Goal: Communication & Community: Answer question/provide support

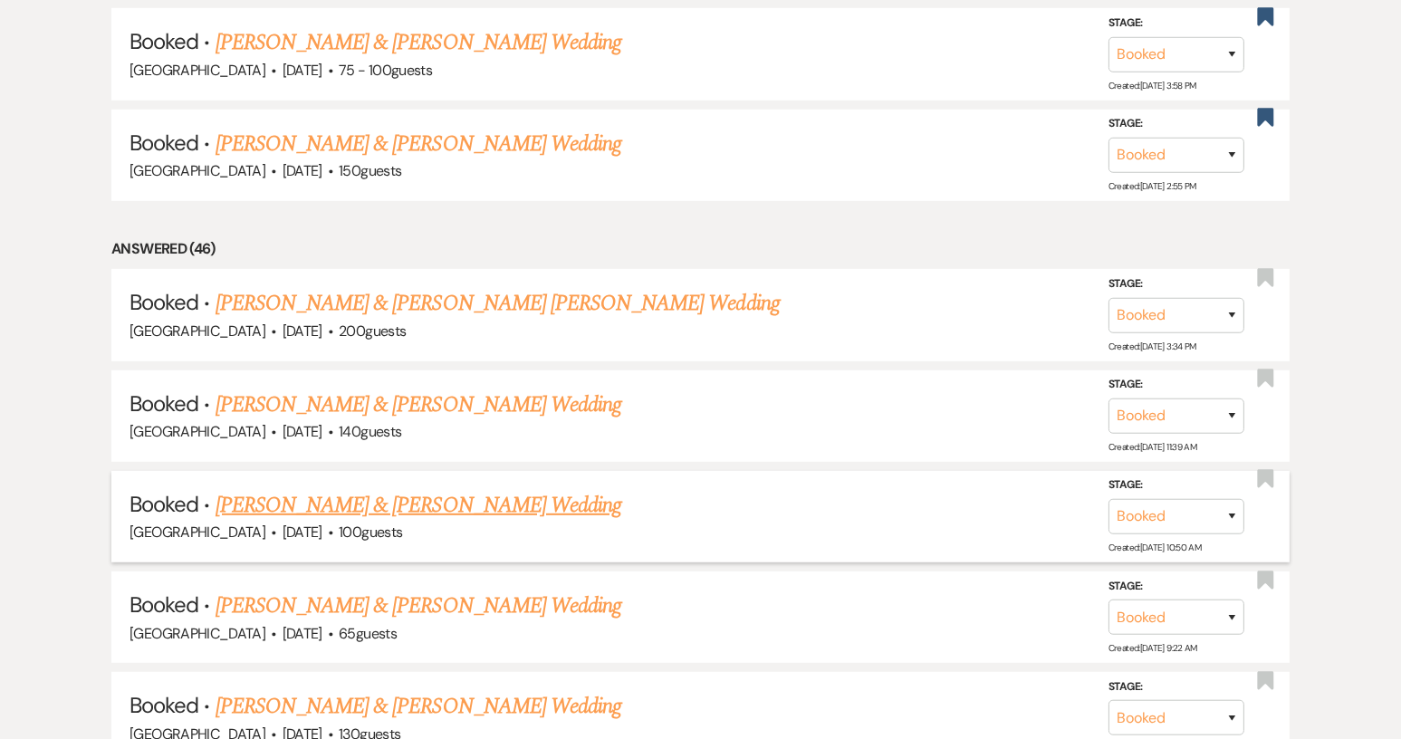
scroll to position [1178, 0]
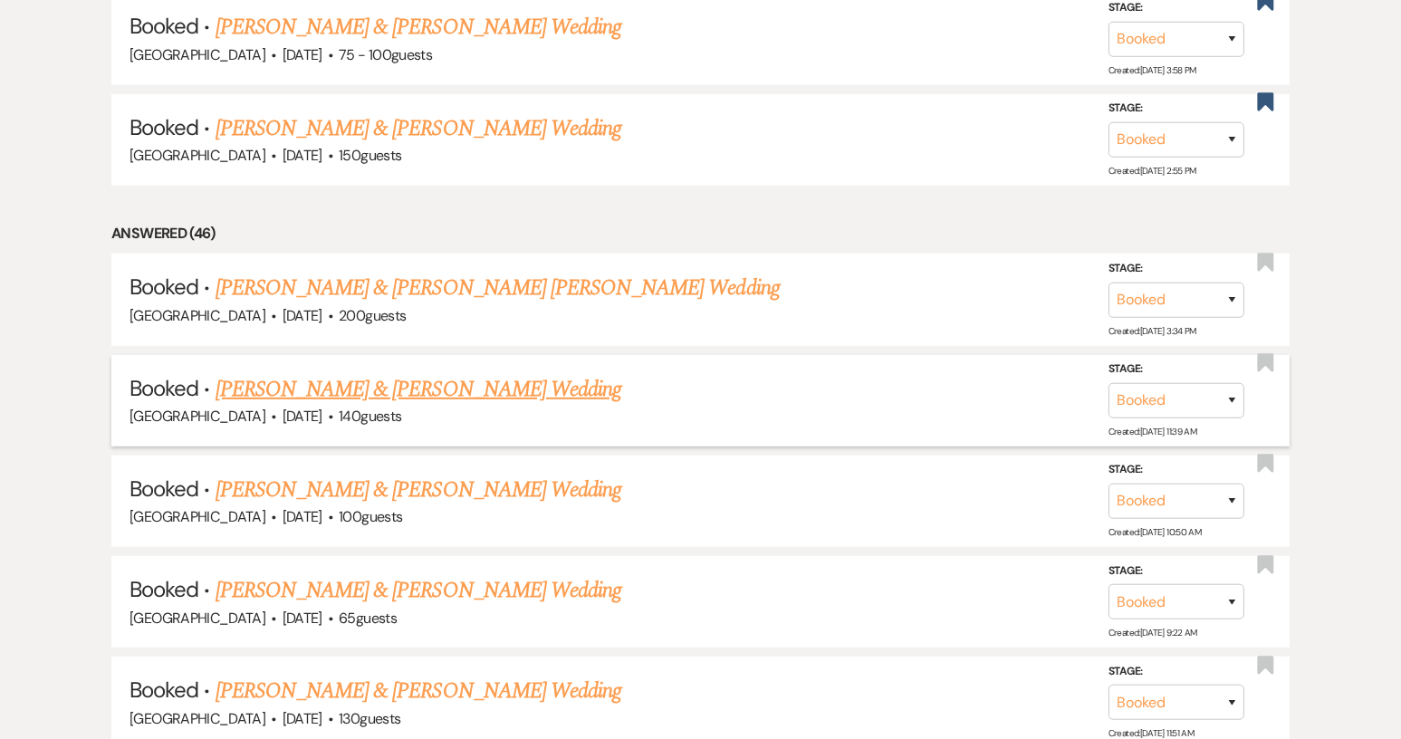
click at [458, 381] on link "[PERSON_NAME] & [PERSON_NAME] Wedding" at bounding box center [419, 389] width 406 height 33
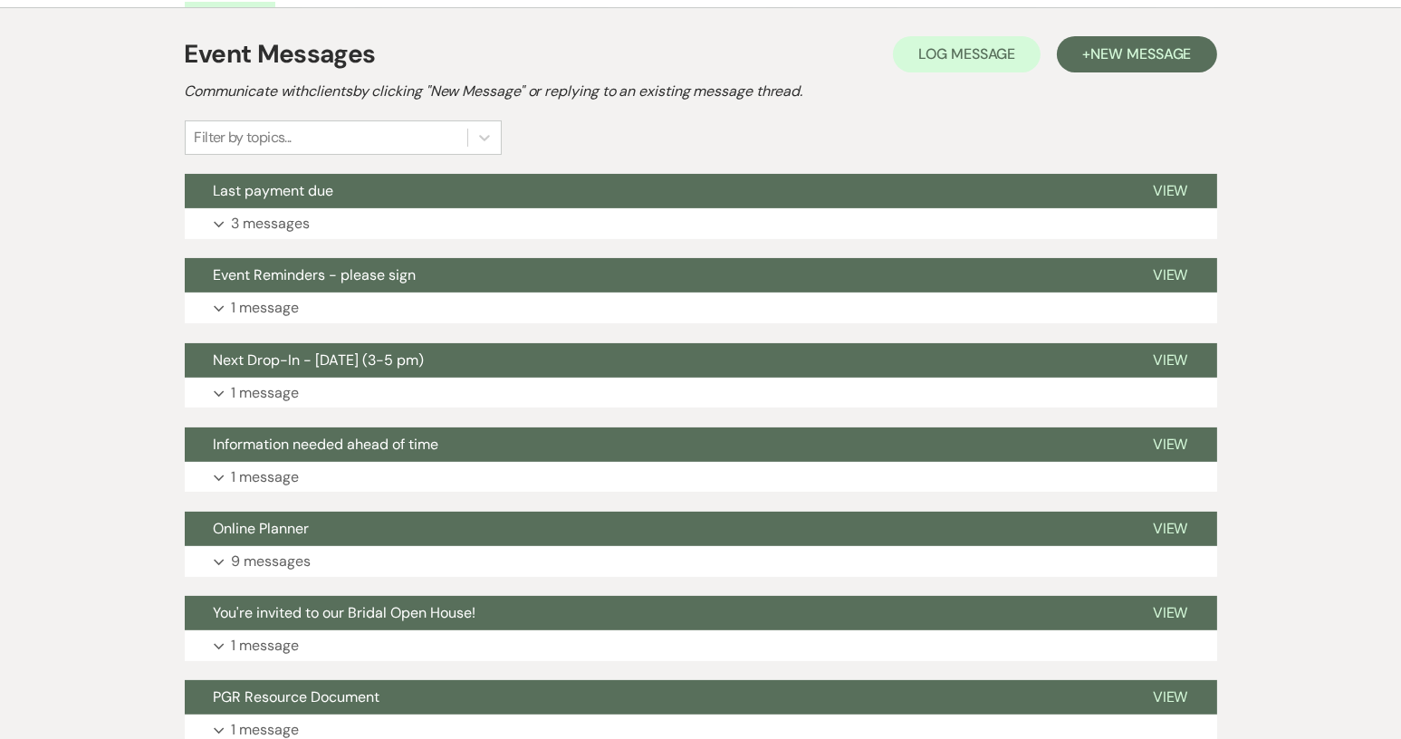
scroll to position [362, 0]
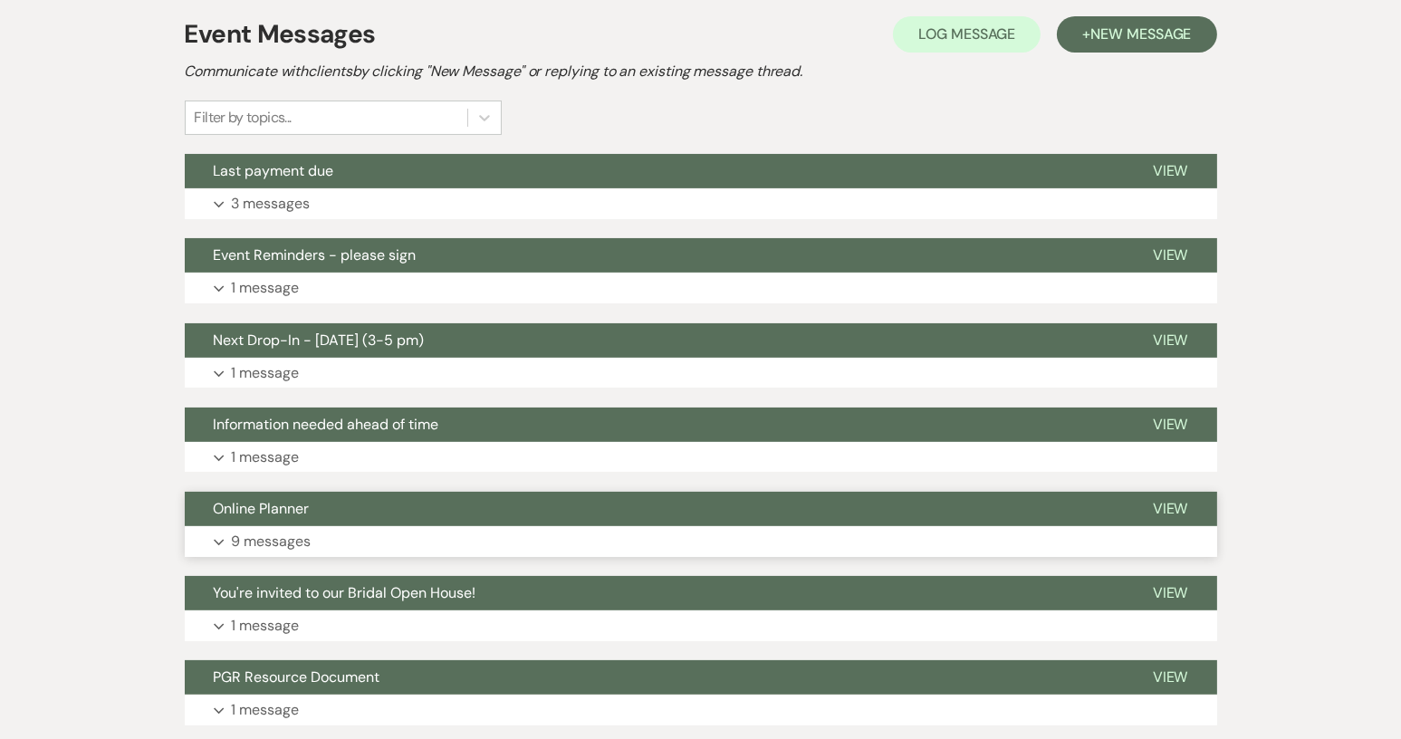
click at [400, 513] on button "Online Planner" at bounding box center [654, 509] width 939 height 34
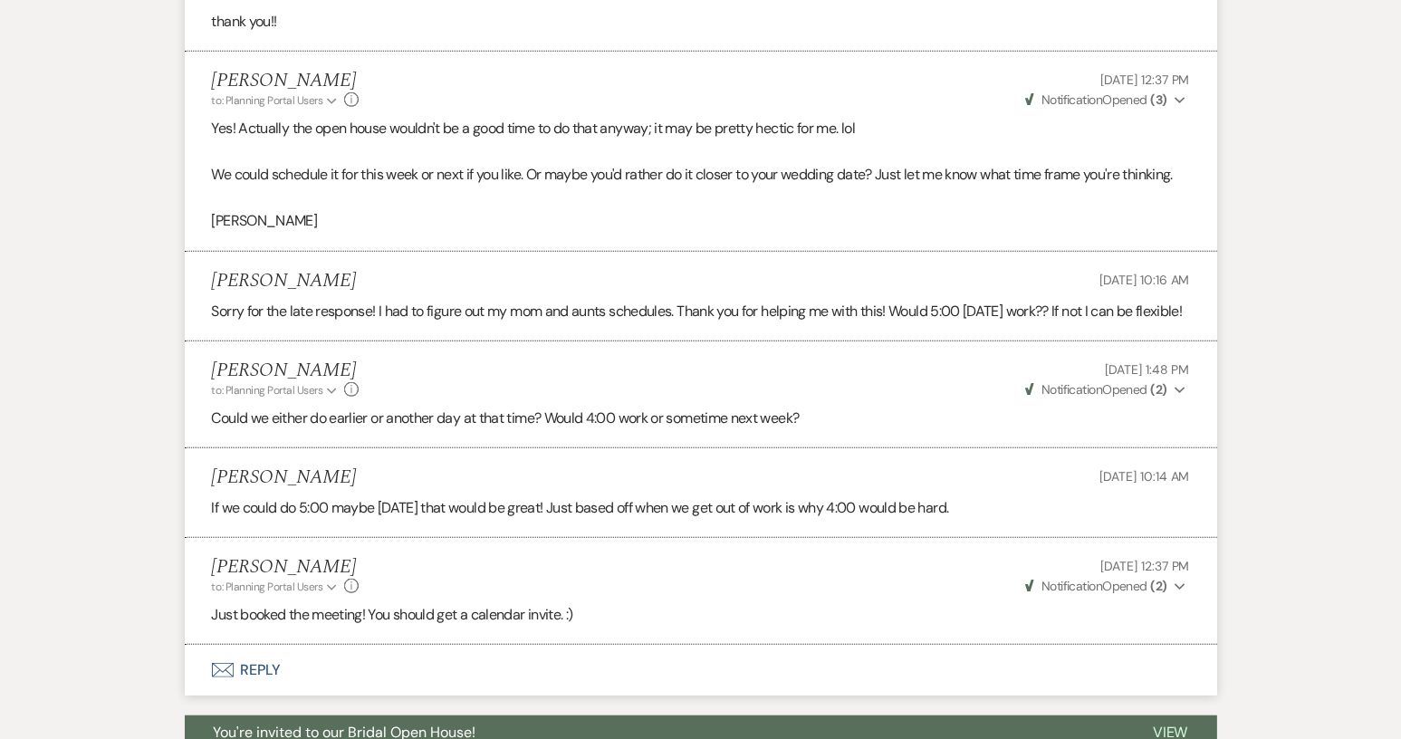
scroll to position [1993, 0]
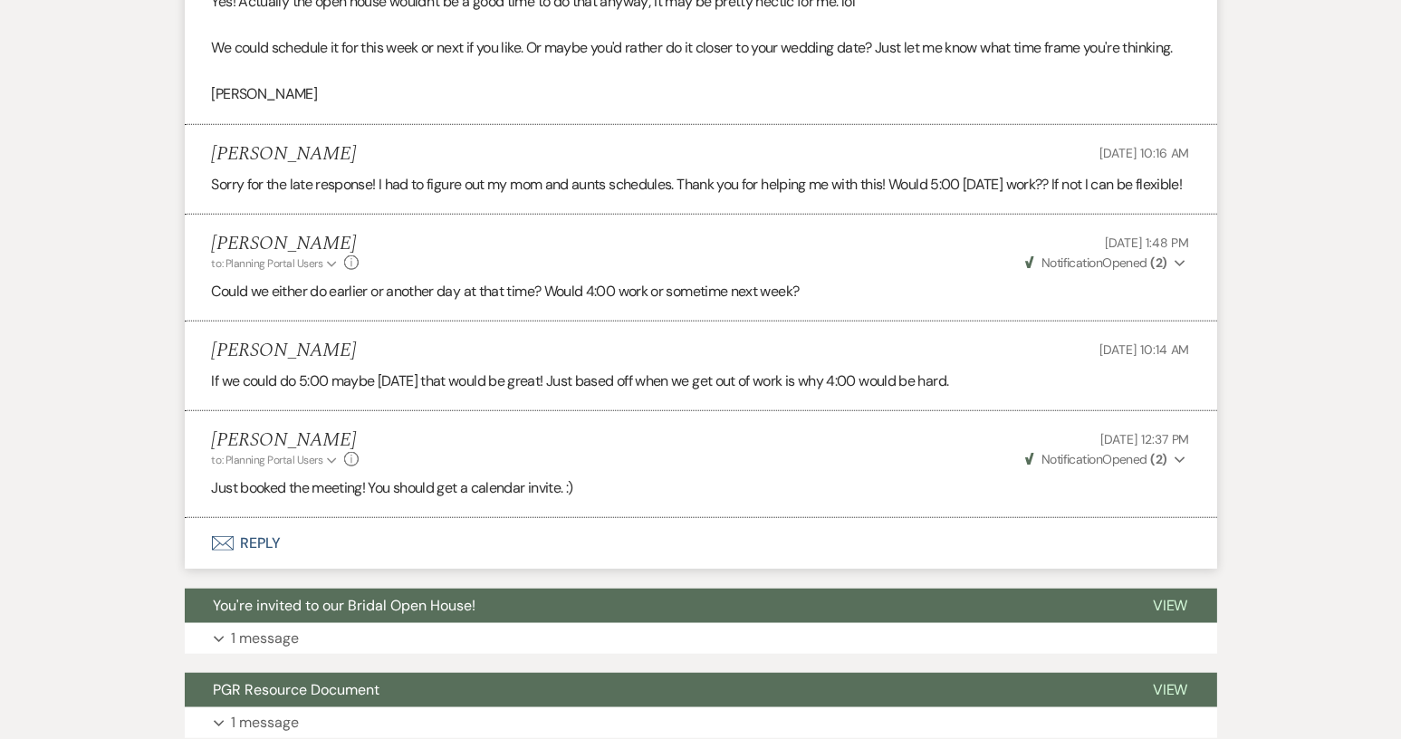
click at [260, 563] on button "Envelope Reply" at bounding box center [701, 543] width 1033 height 51
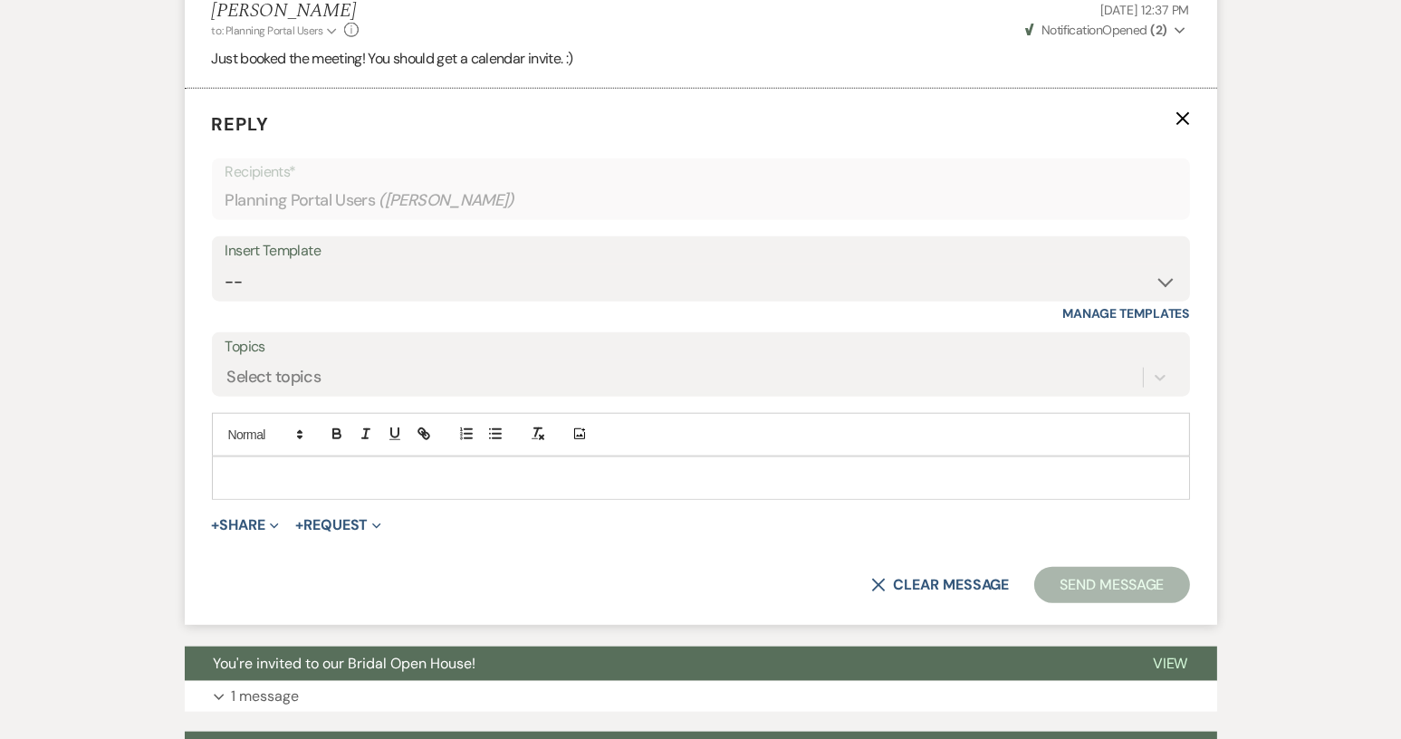
scroll to position [2431, 0]
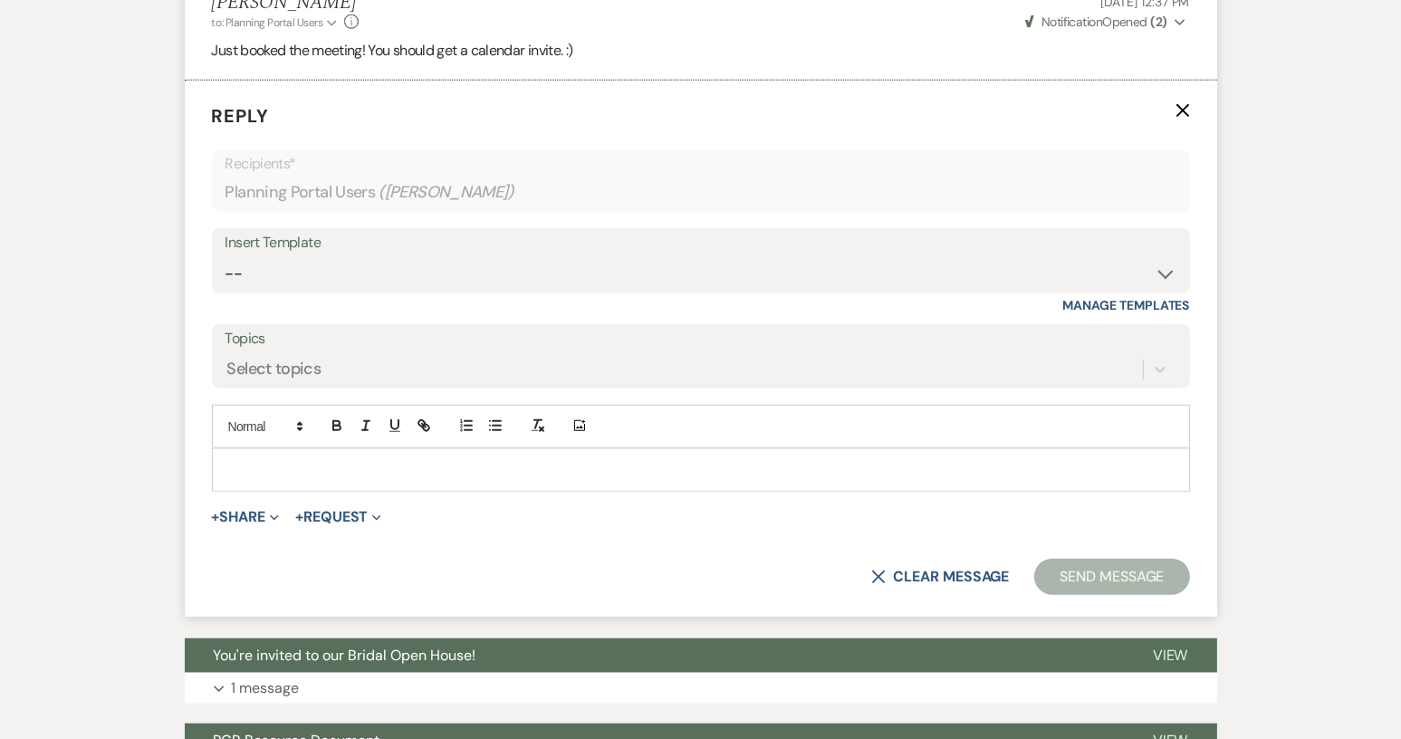
click at [243, 480] on p at bounding box center [700, 470] width 949 height 20
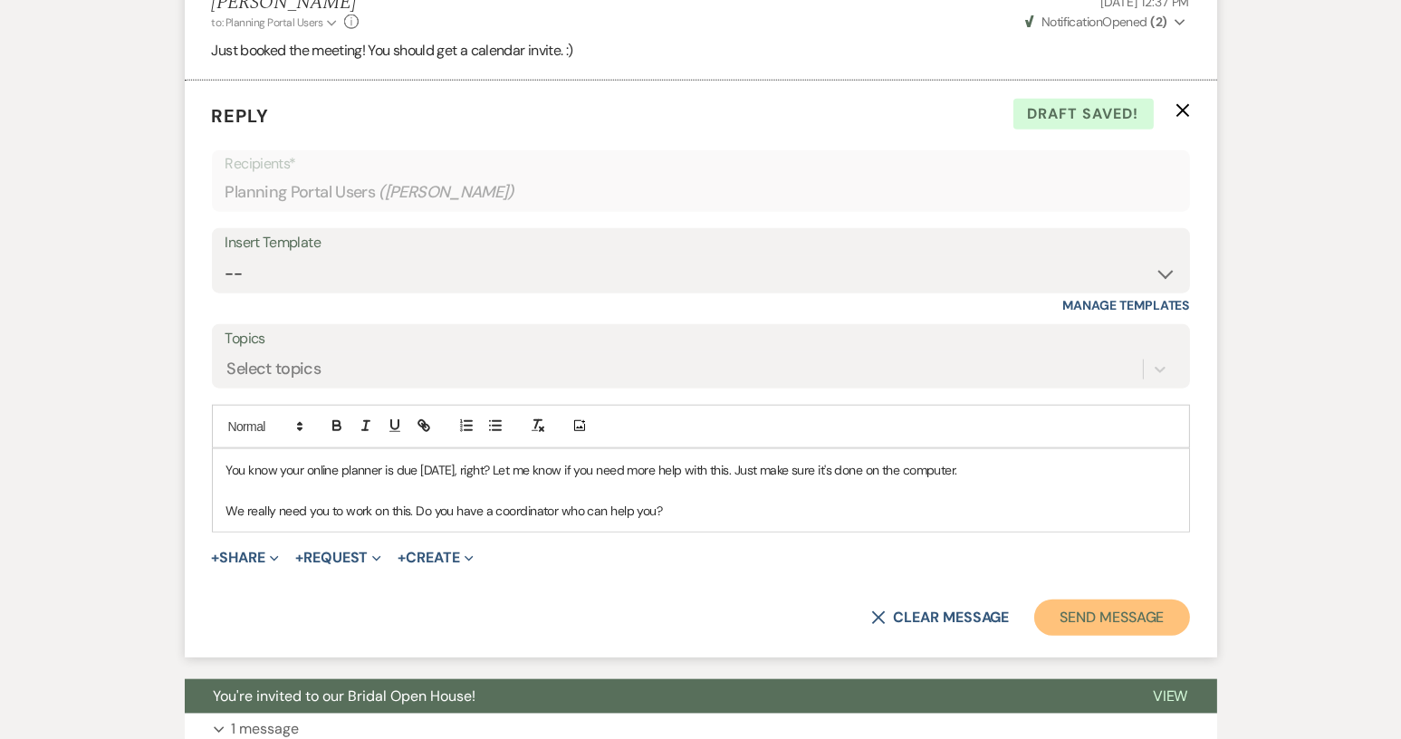
click at [1138, 636] on button "Send Message" at bounding box center [1112, 618] width 155 height 36
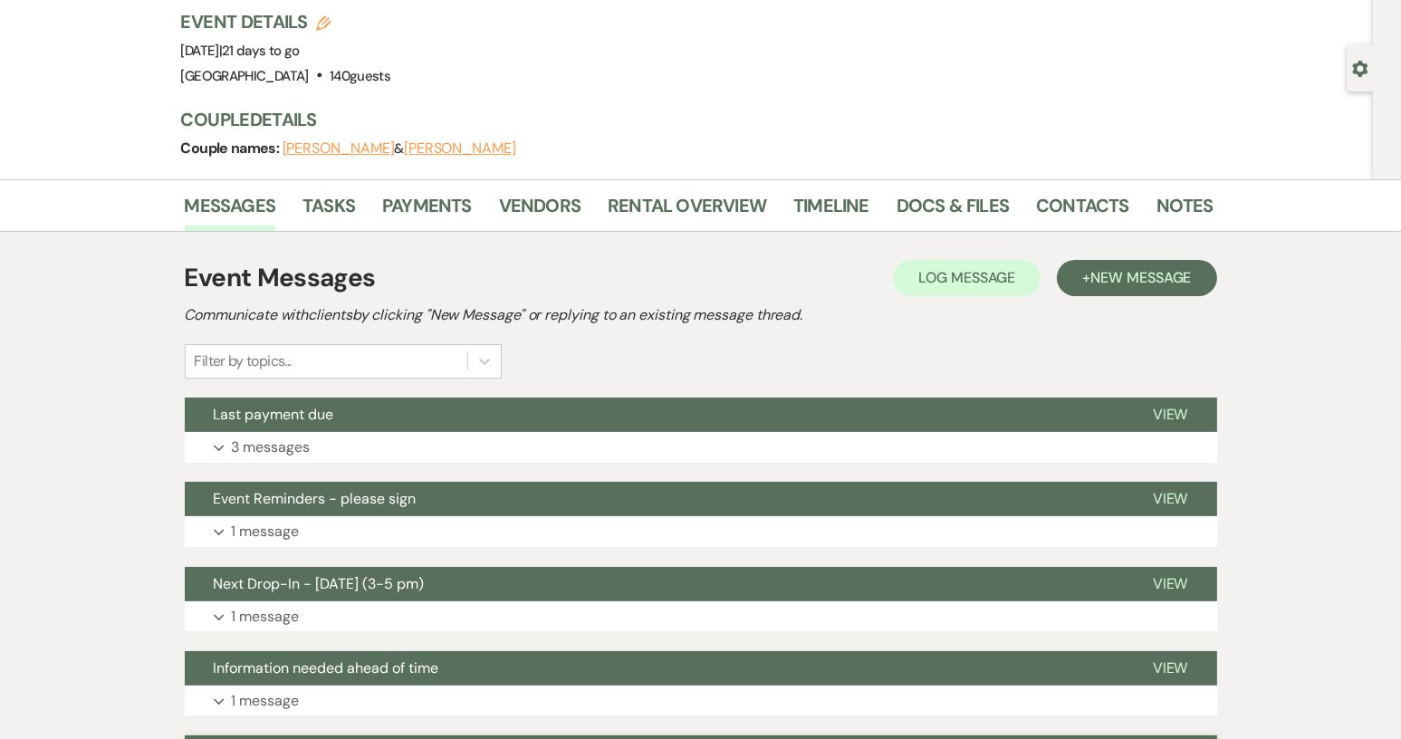
scroll to position [0, 0]
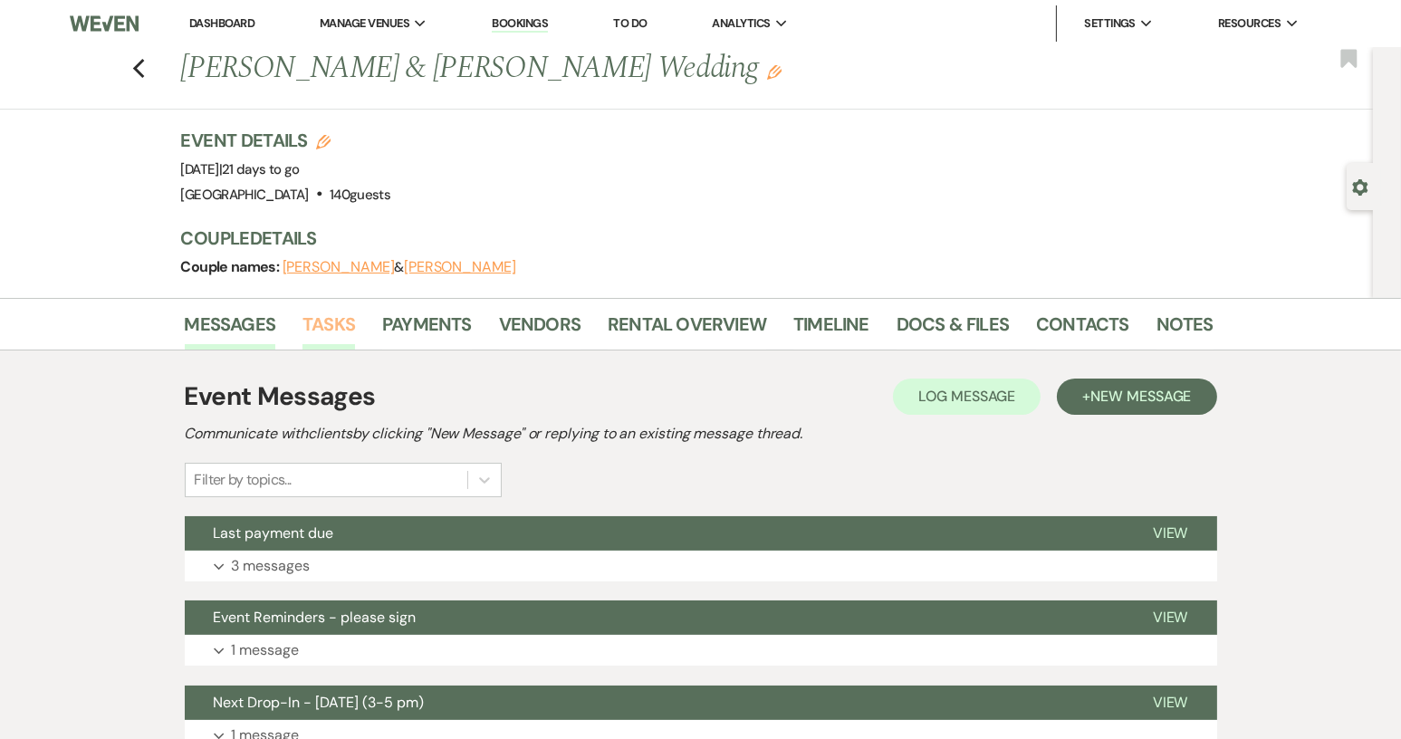
click at [347, 323] on link "Tasks" at bounding box center [329, 330] width 53 height 40
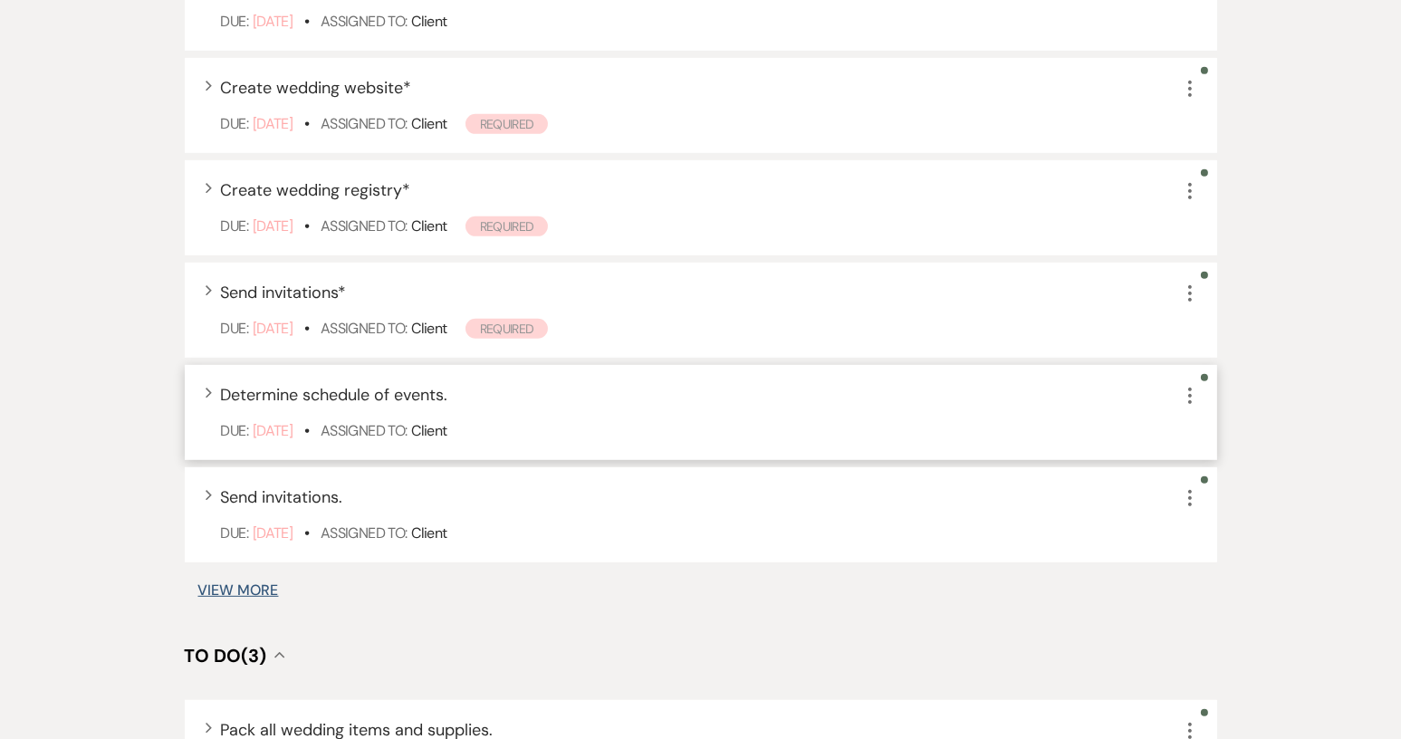
scroll to position [1178, 0]
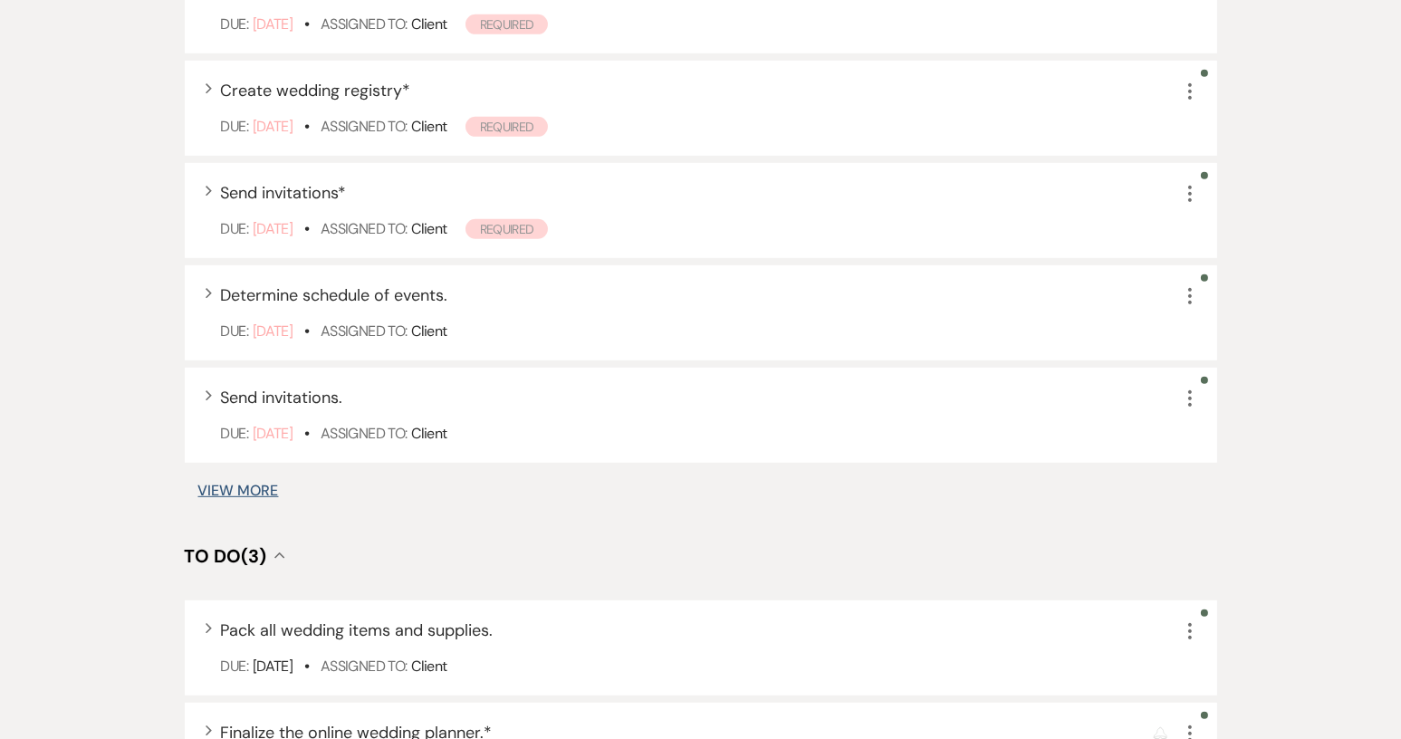
click at [253, 486] on button "View More" at bounding box center [238, 491] width 81 height 14
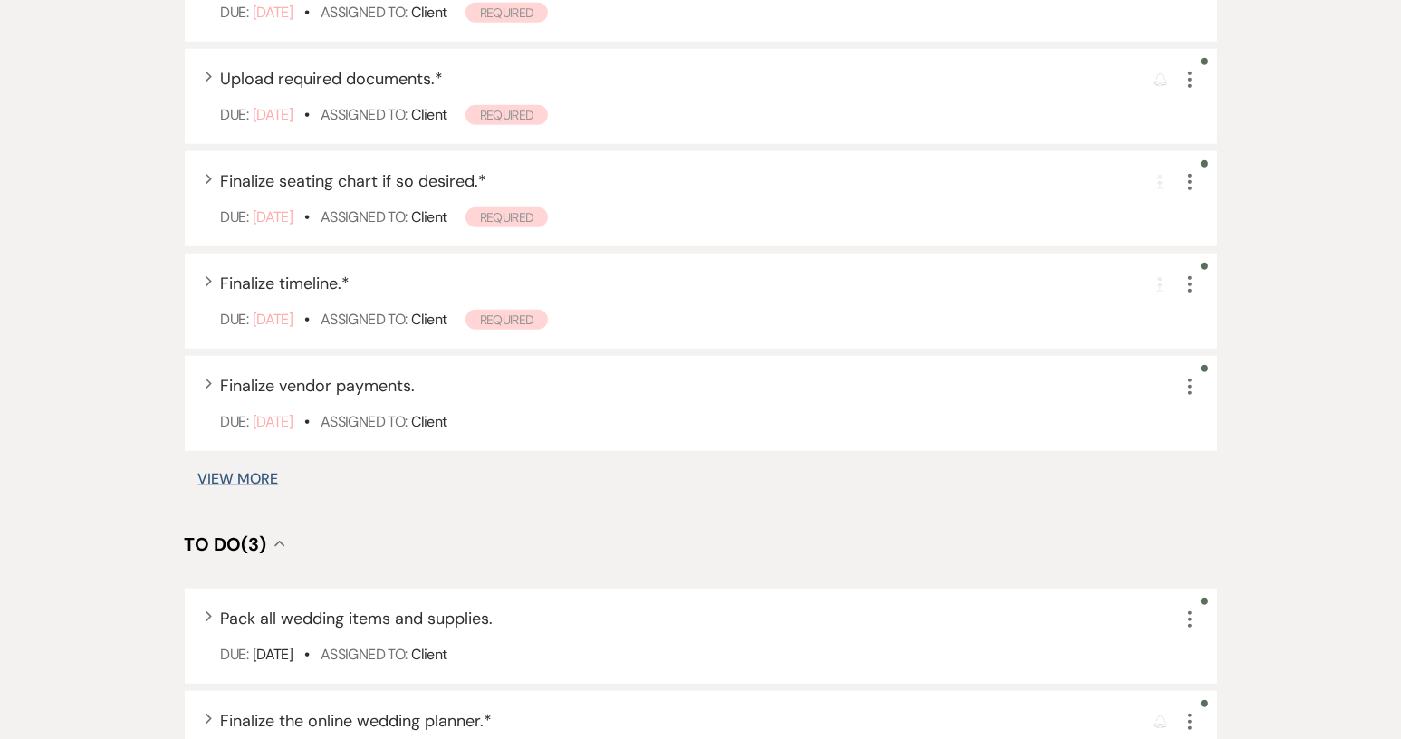
scroll to position [2281, 0]
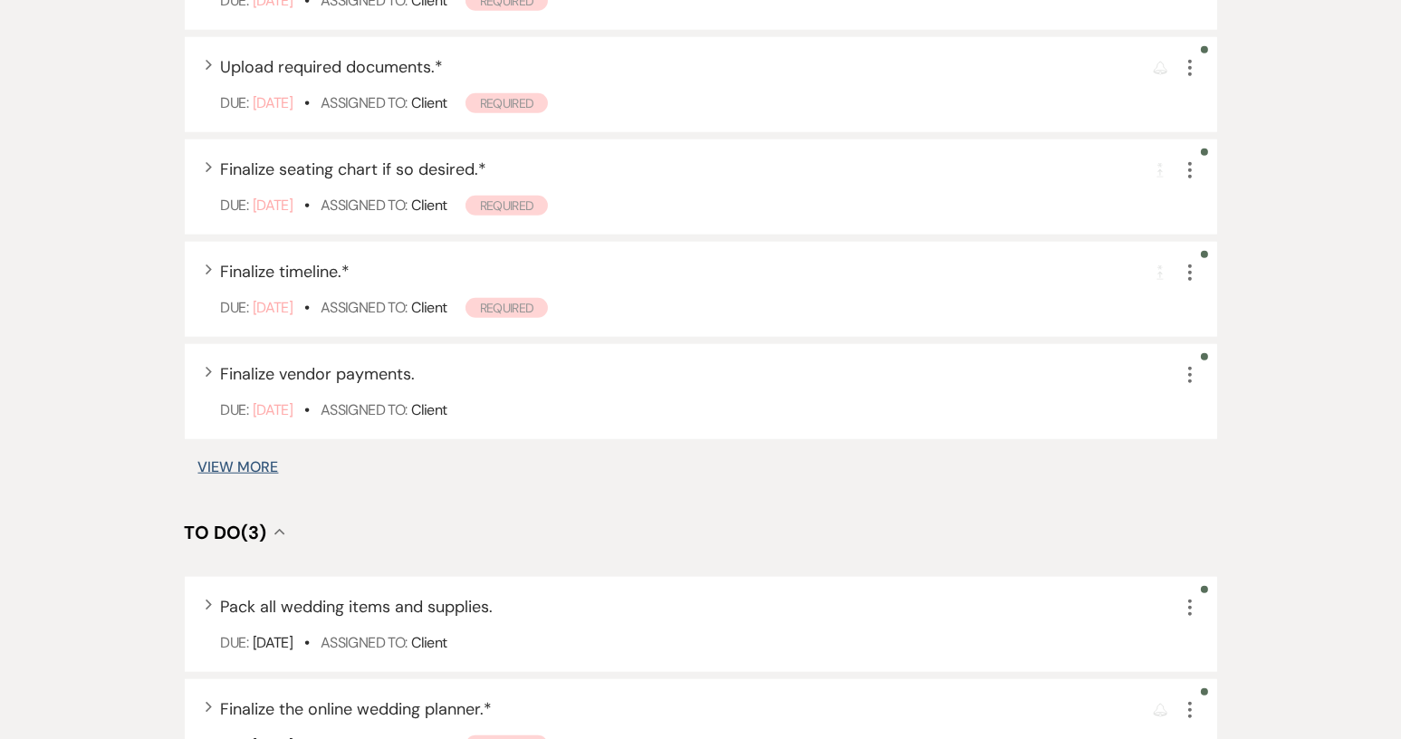
click at [272, 464] on button "View More" at bounding box center [238, 467] width 81 height 14
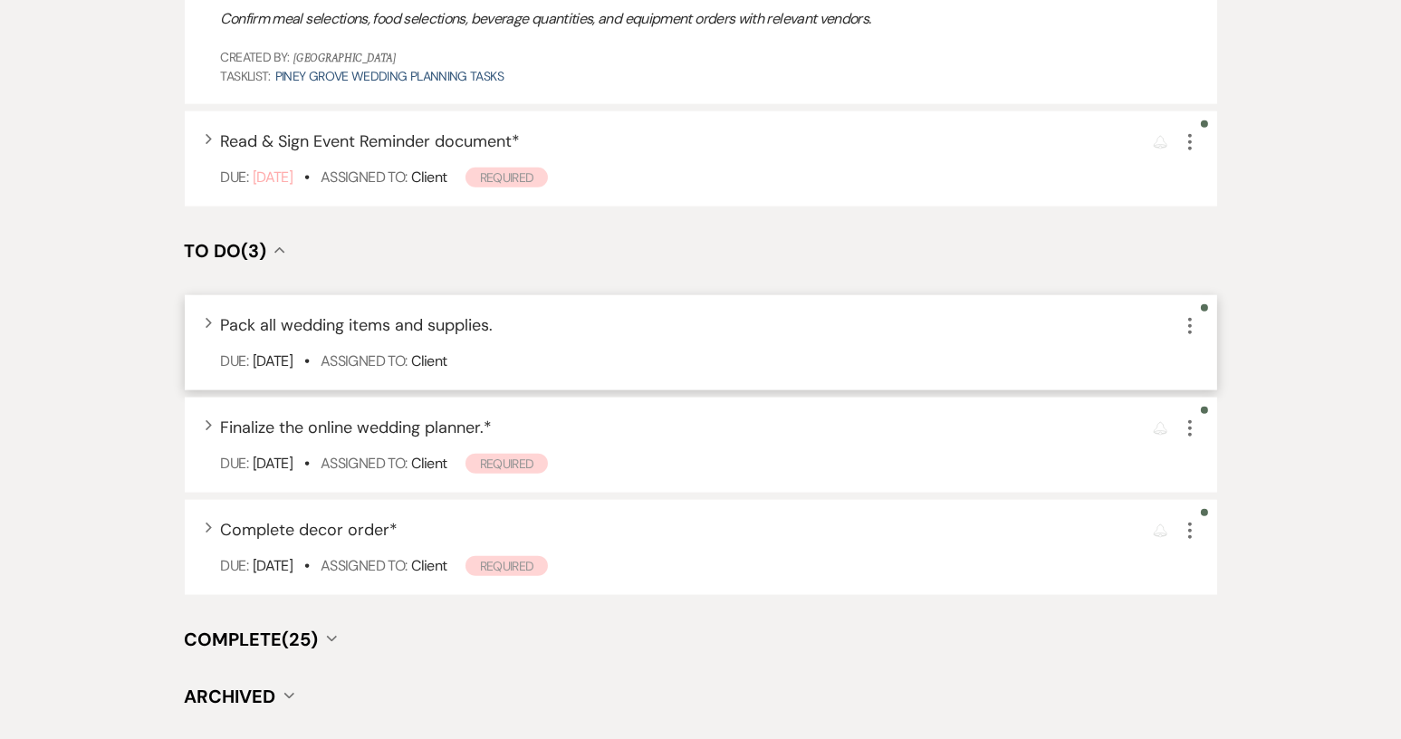
scroll to position [2817, 0]
click at [1193, 419] on icon "More" at bounding box center [1191, 426] width 22 height 22
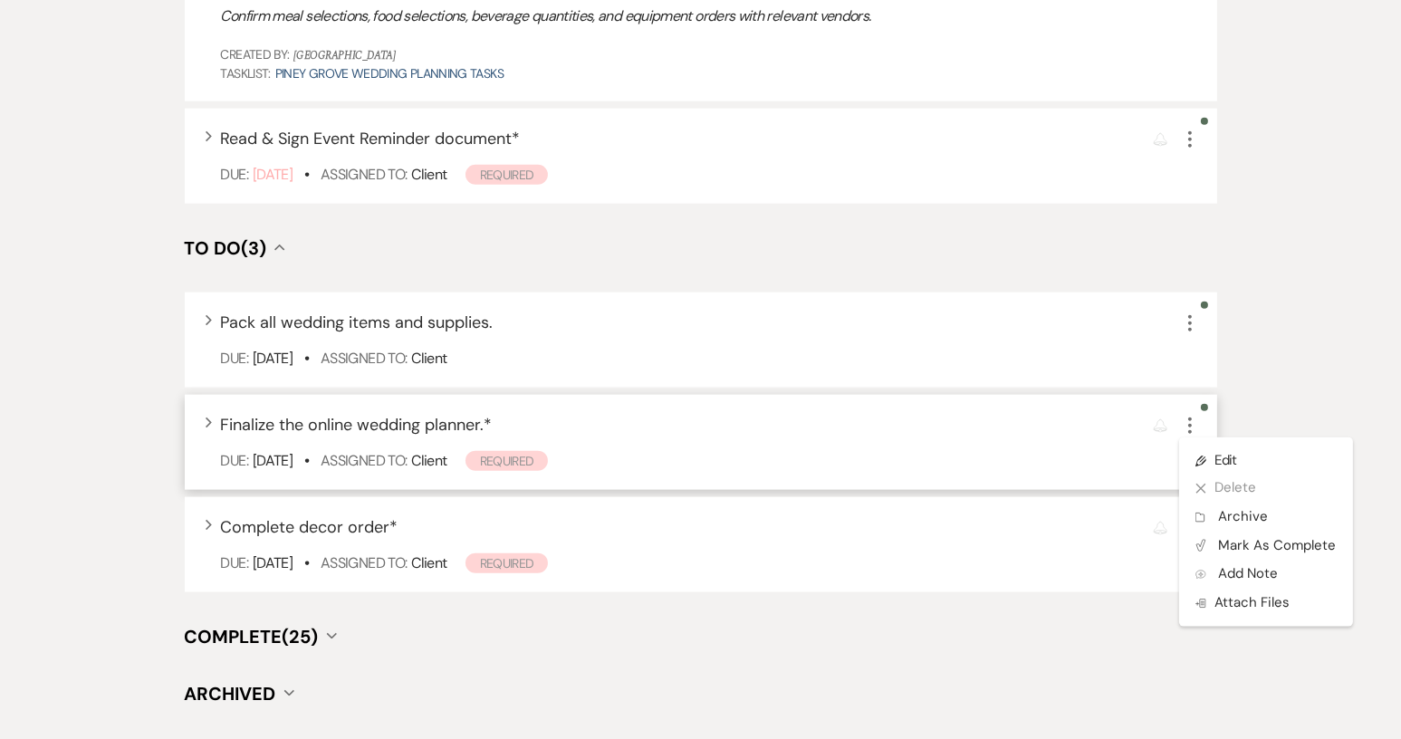
click at [756, 466] on div "Due: [DATE] • Assigned To: Client Required" at bounding box center [710, 461] width 978 height 22
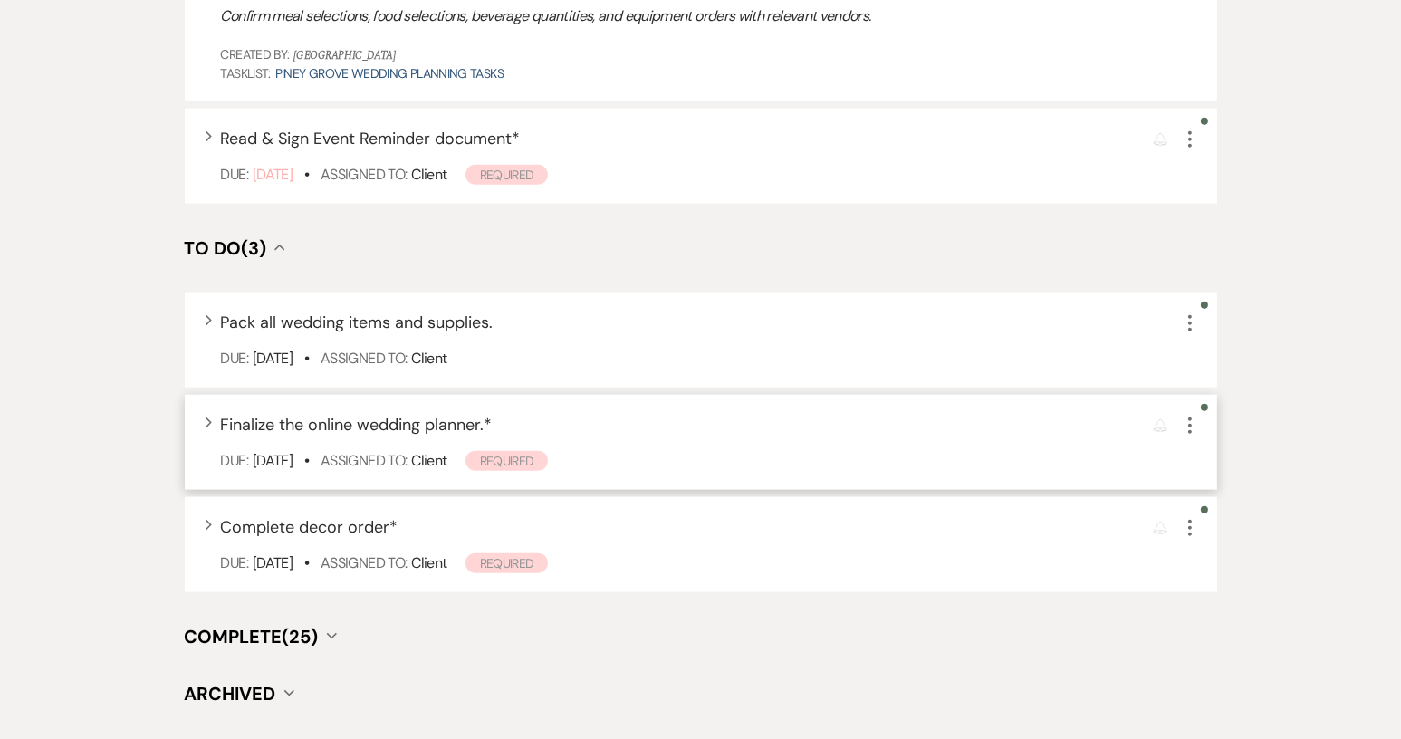
click at [1193, 417] on icon "More" at bounding box center [1191, 426] width 22 height 22
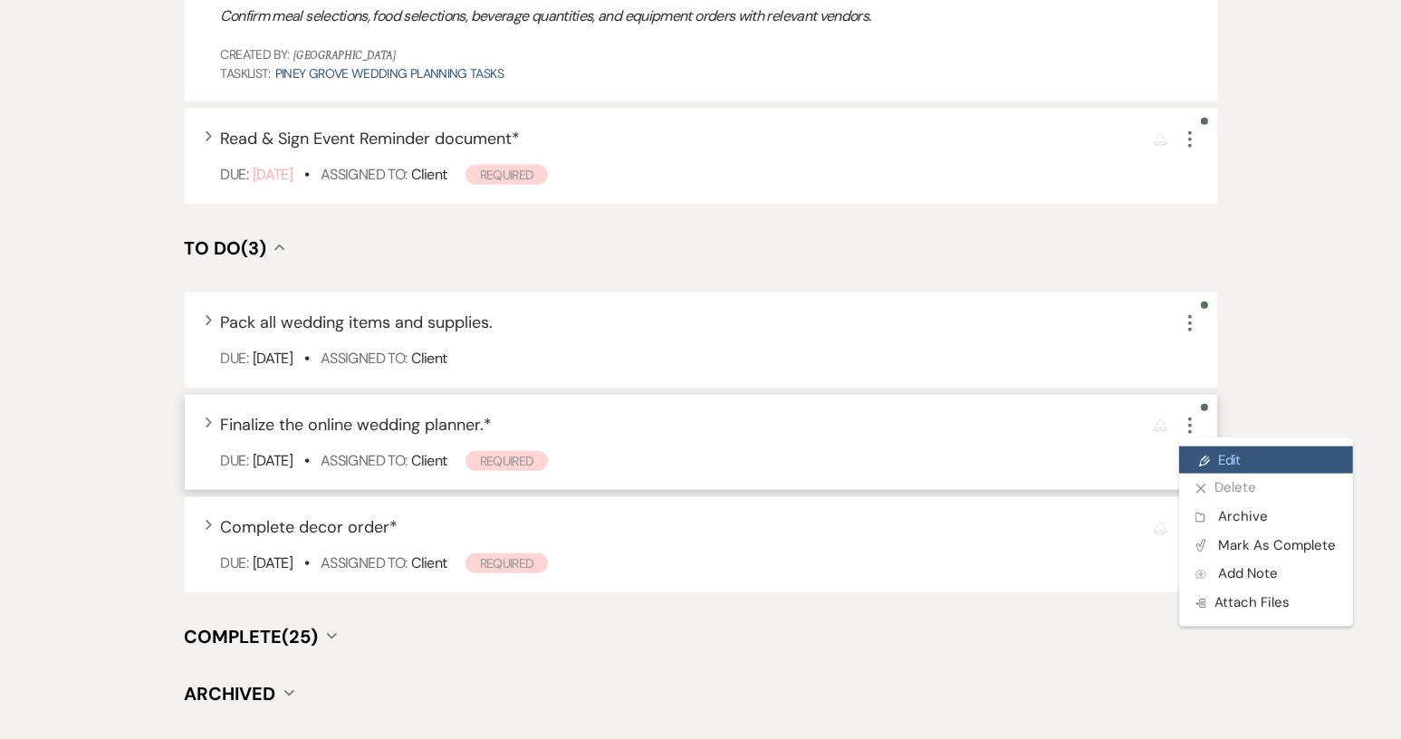
click at [1219, 461] on link "Pencil Edit" at bounding box center [1267, 460] width 174 height 27
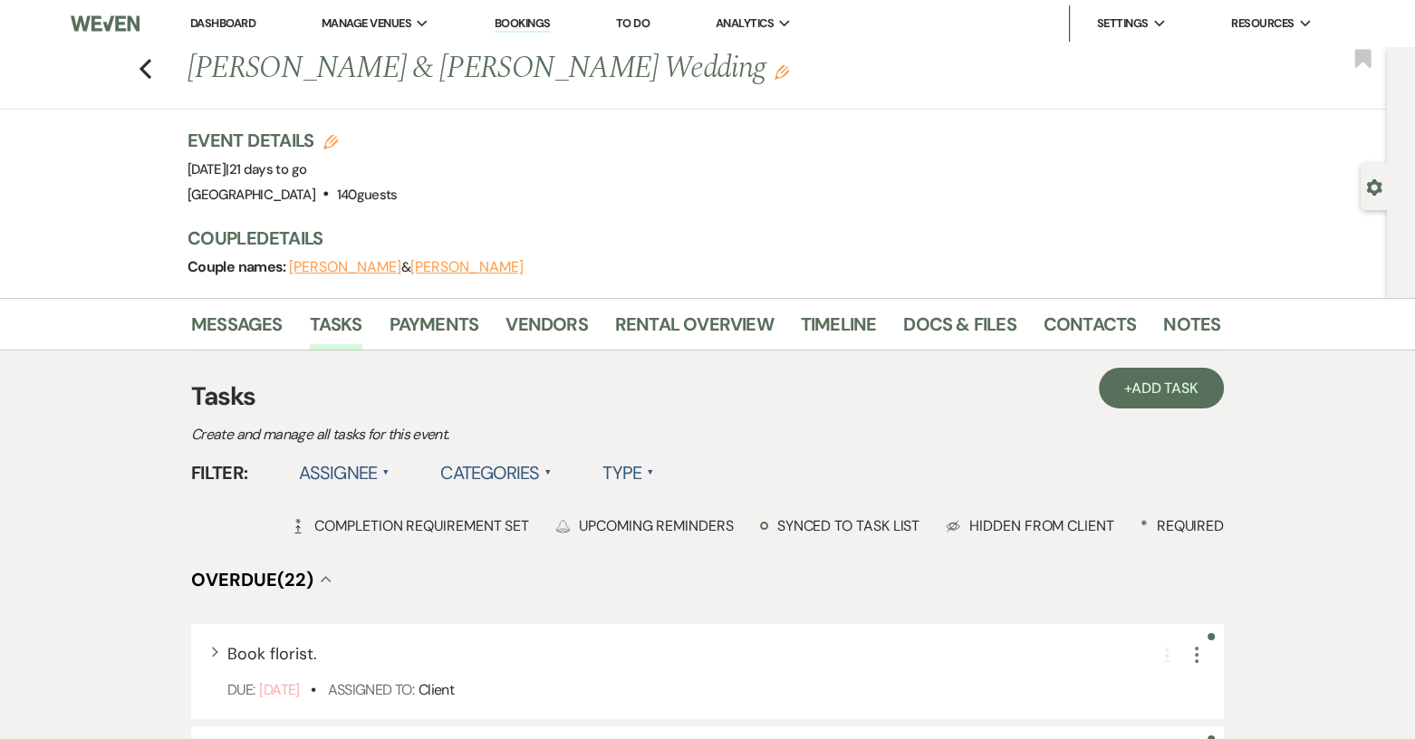
select select "true"
select select "planningToolsAccount"
select select "client"
select select "monthly"
select select "months"
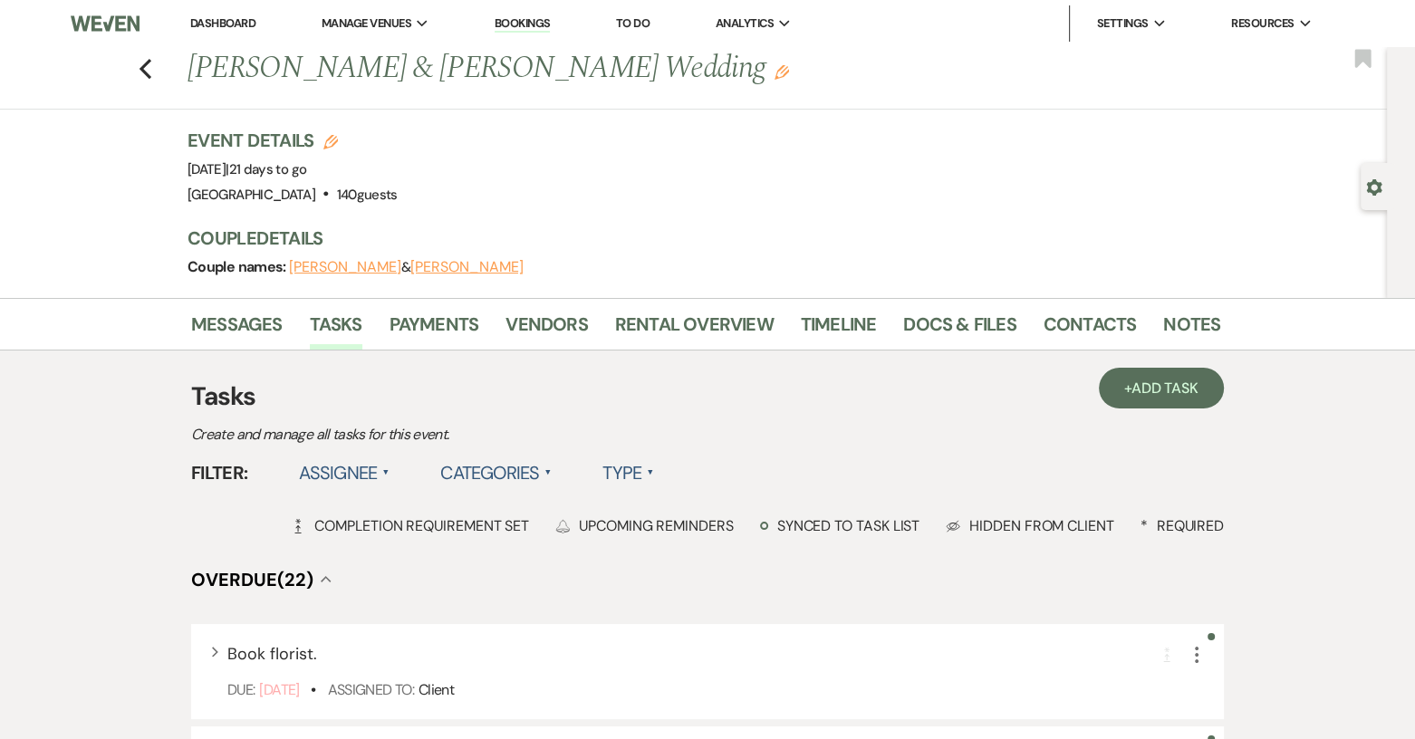
select select "complete"
select select "client"
select select "daily"
select select "days"
select select "complete"
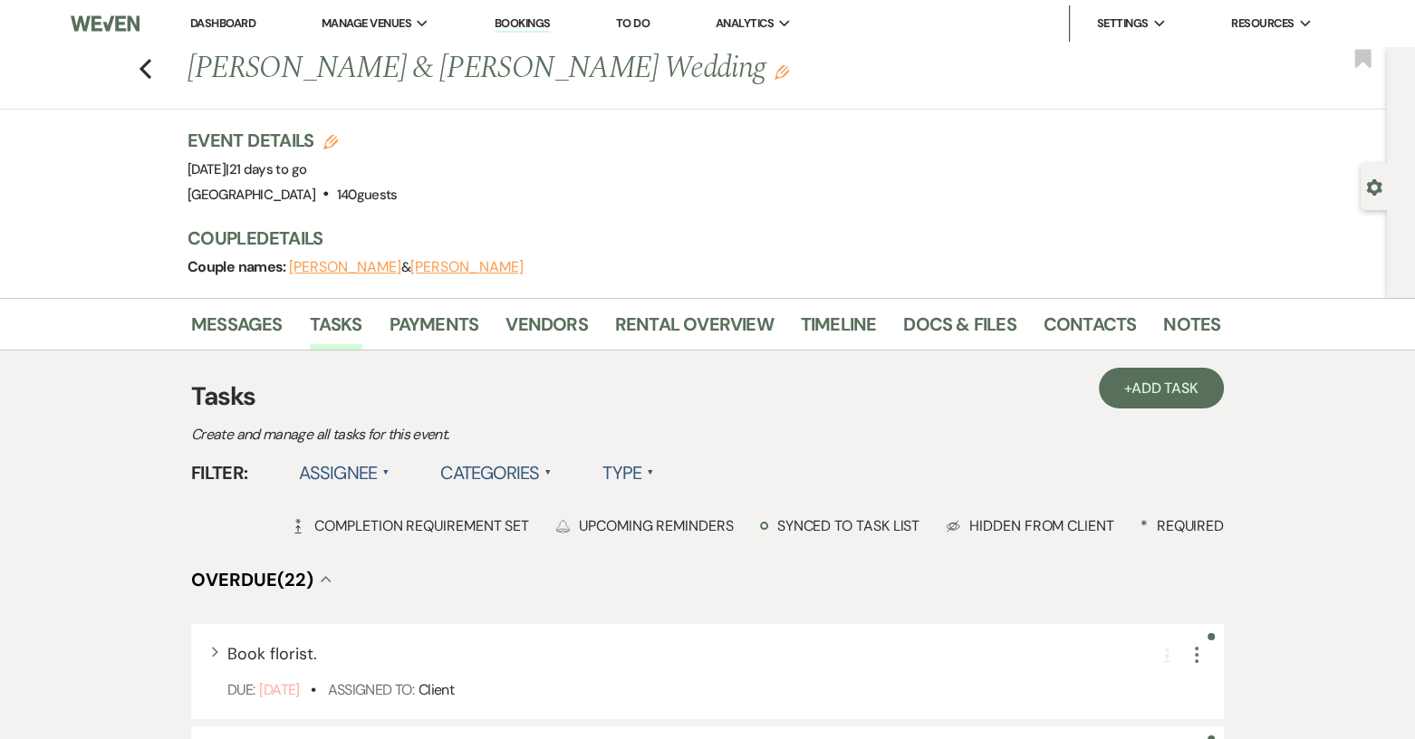
select select "client"
select select "weeks"
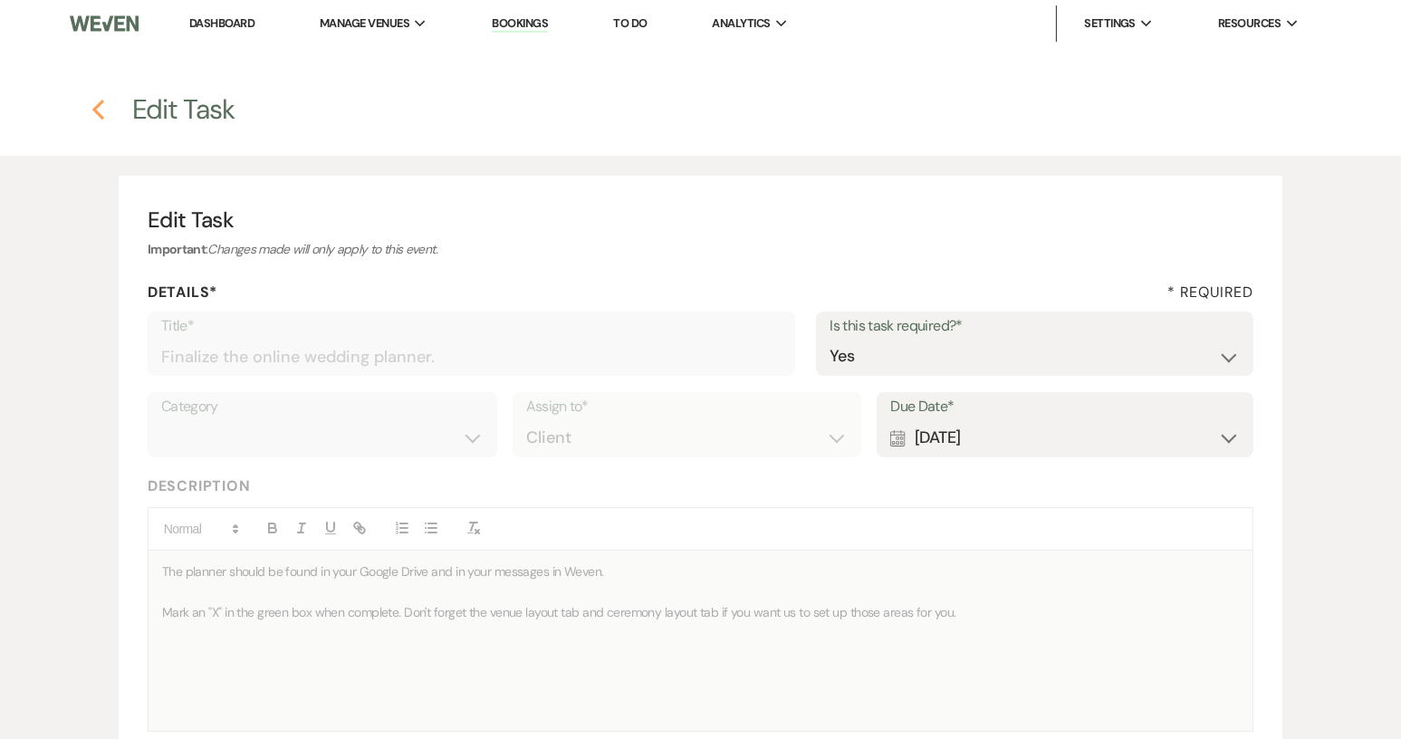
click at [94, 107] on use "button" at bounding box center [98, 110] width 12 height 20
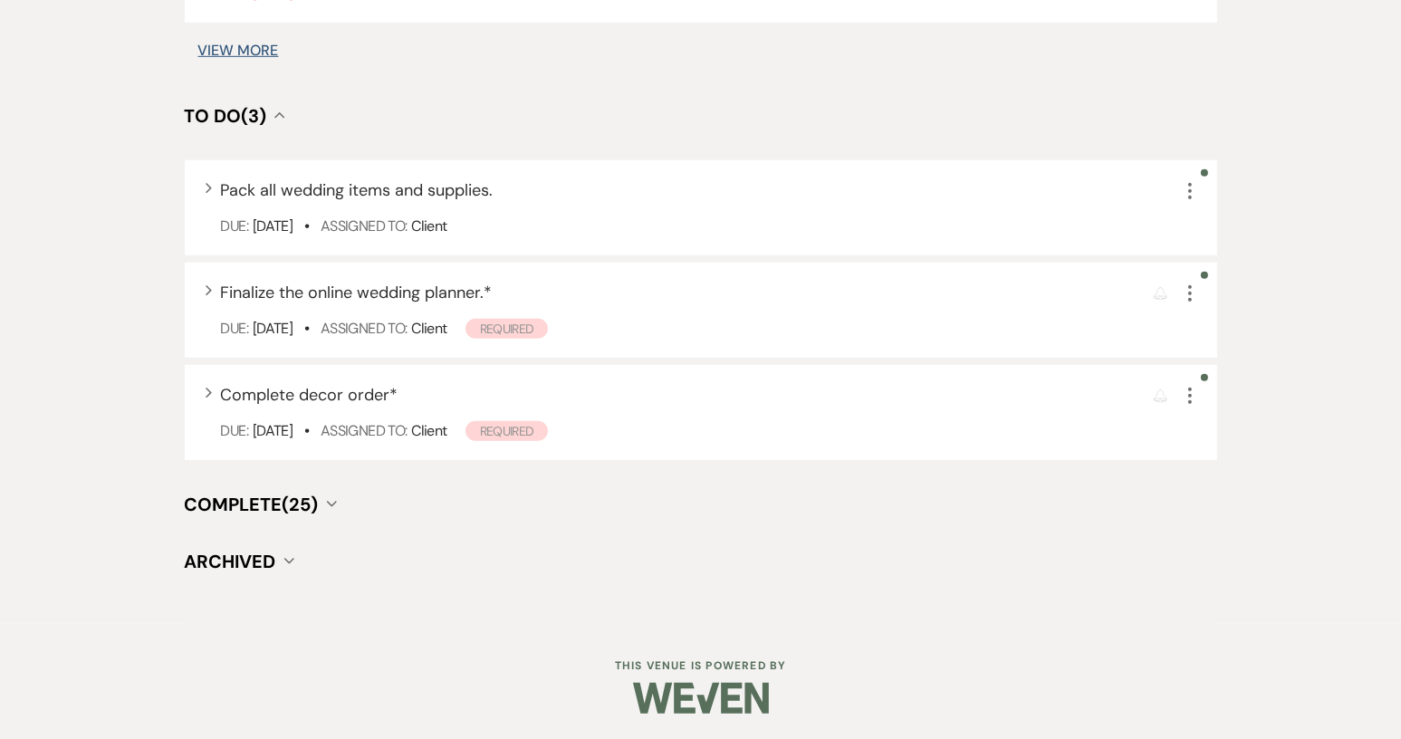
scroll to position [1618, 0]
click at [284, 505] on span "Complete (25)" at bounding box center [252, 505] width 134 height 24
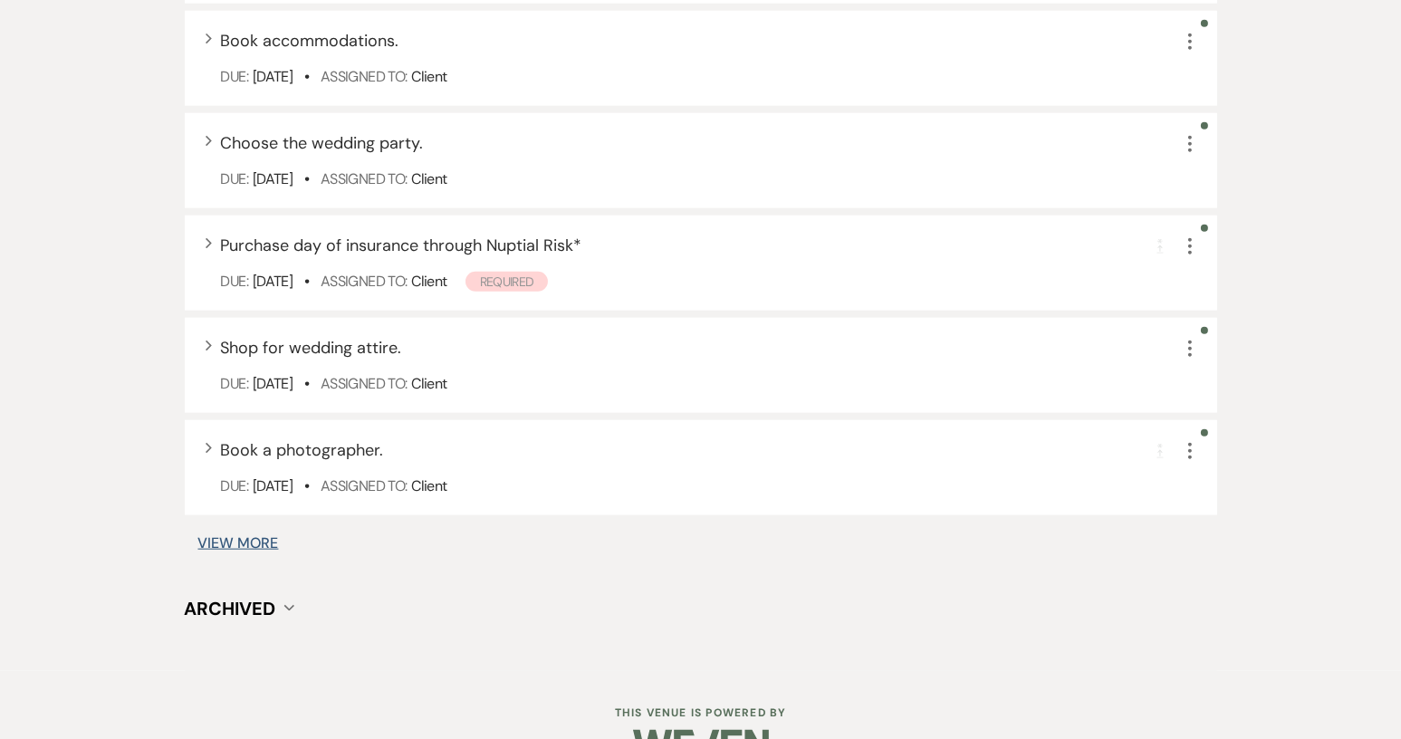
scroll to position [2705, 0]
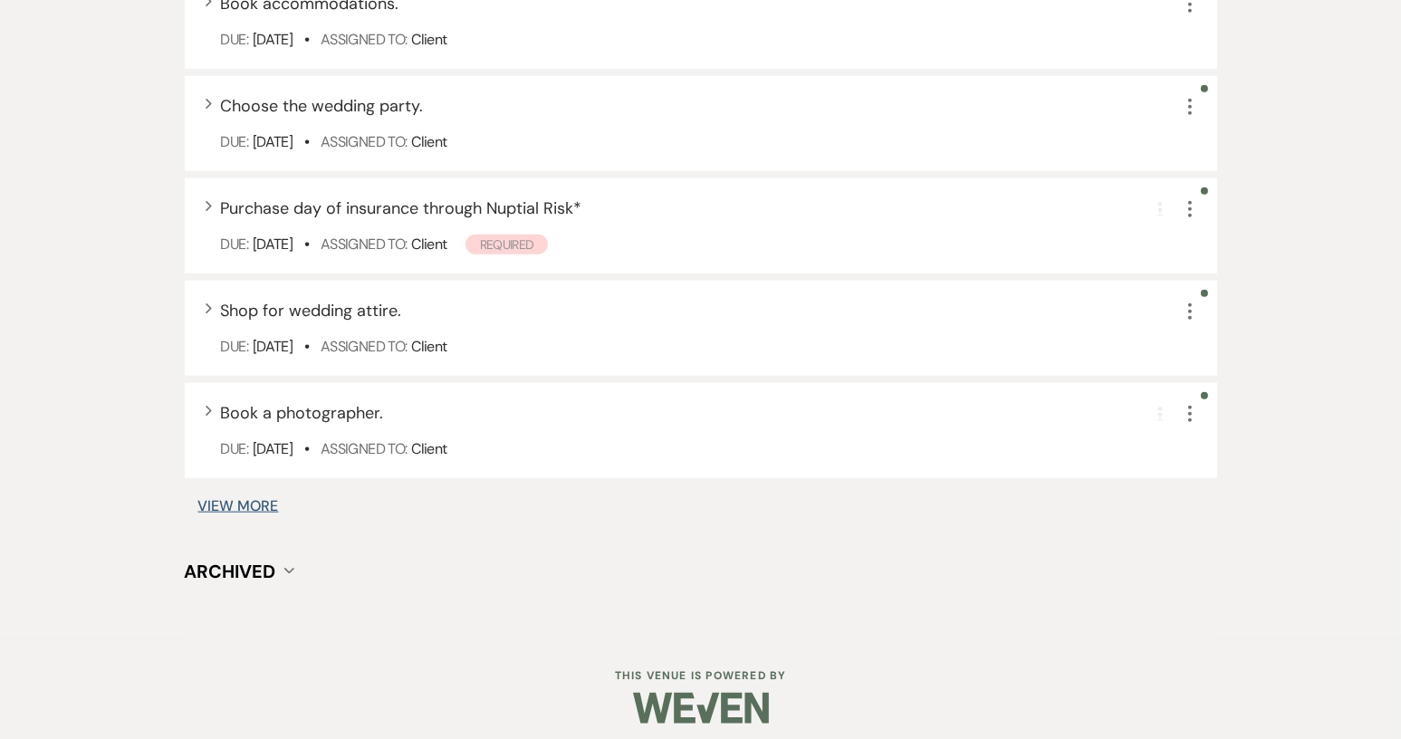
click at [236, 506] on button "View More" at bounding box center [238, 506] width 81 height 14
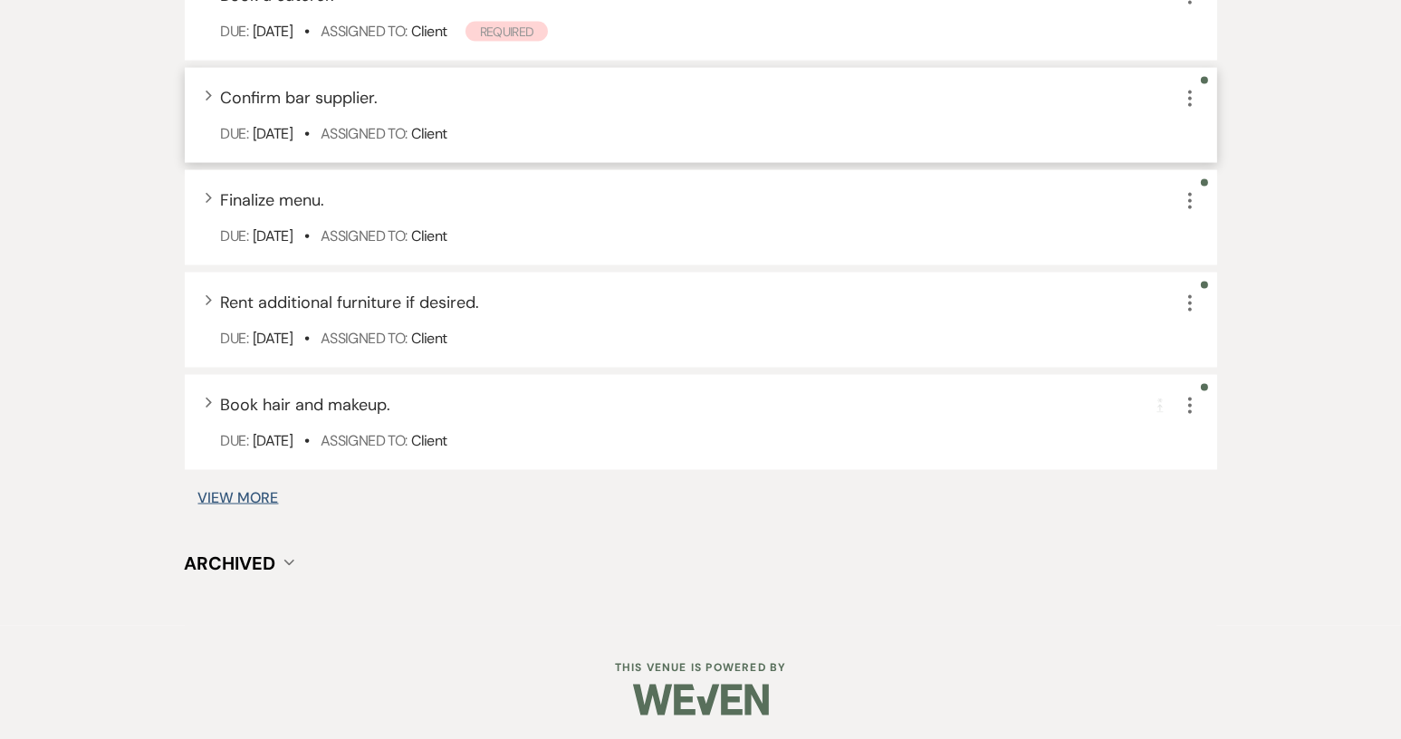
scroll to position [3795, 0]
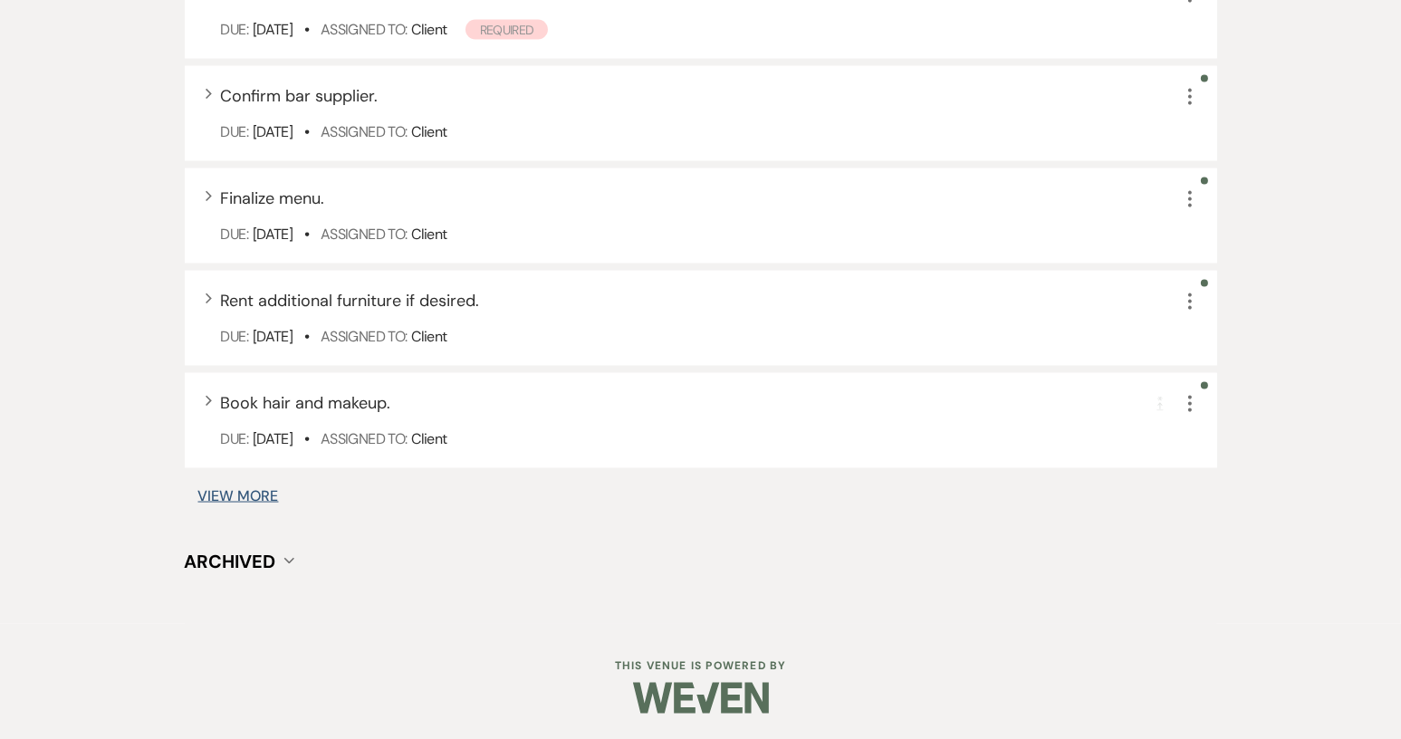
click at [255, 498] on button "View More" at bounding box center [238, 496] width 81 height 14
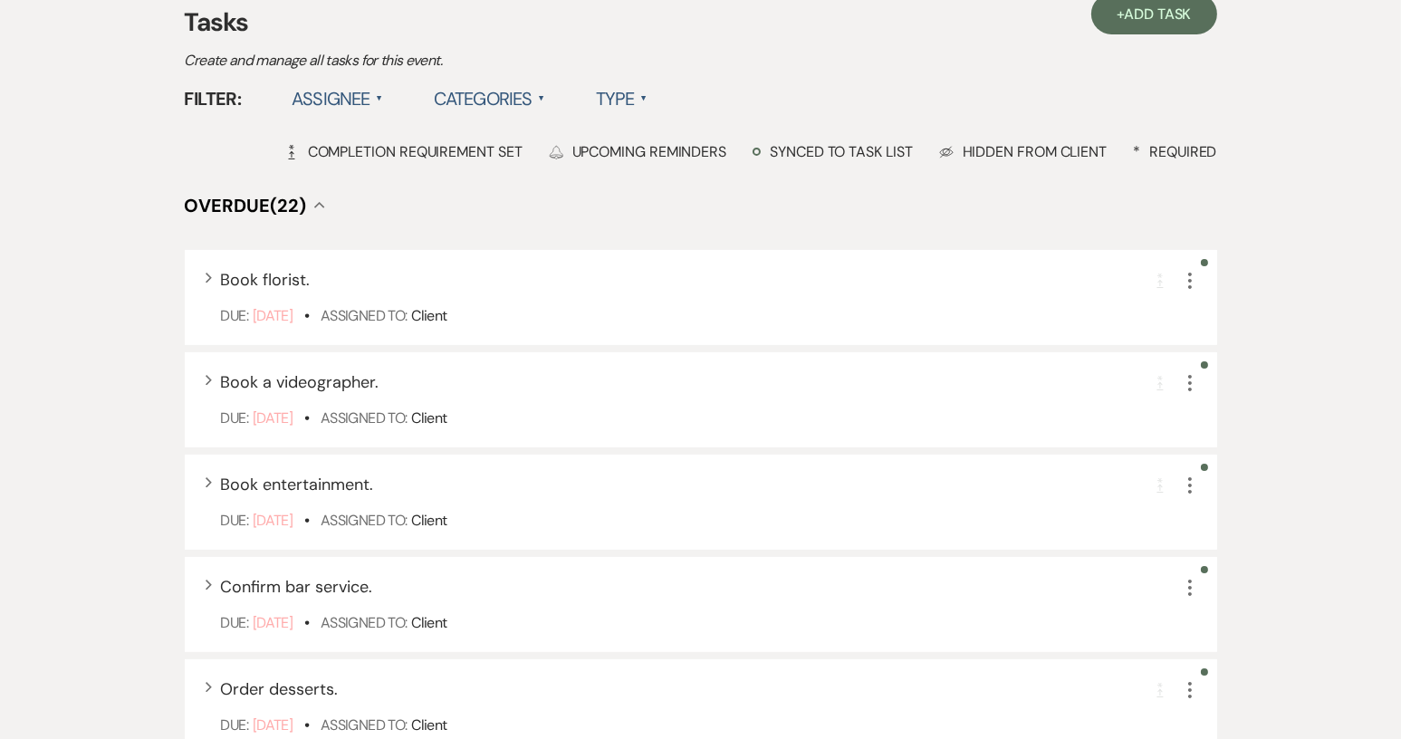
scroll to position [0, 0]
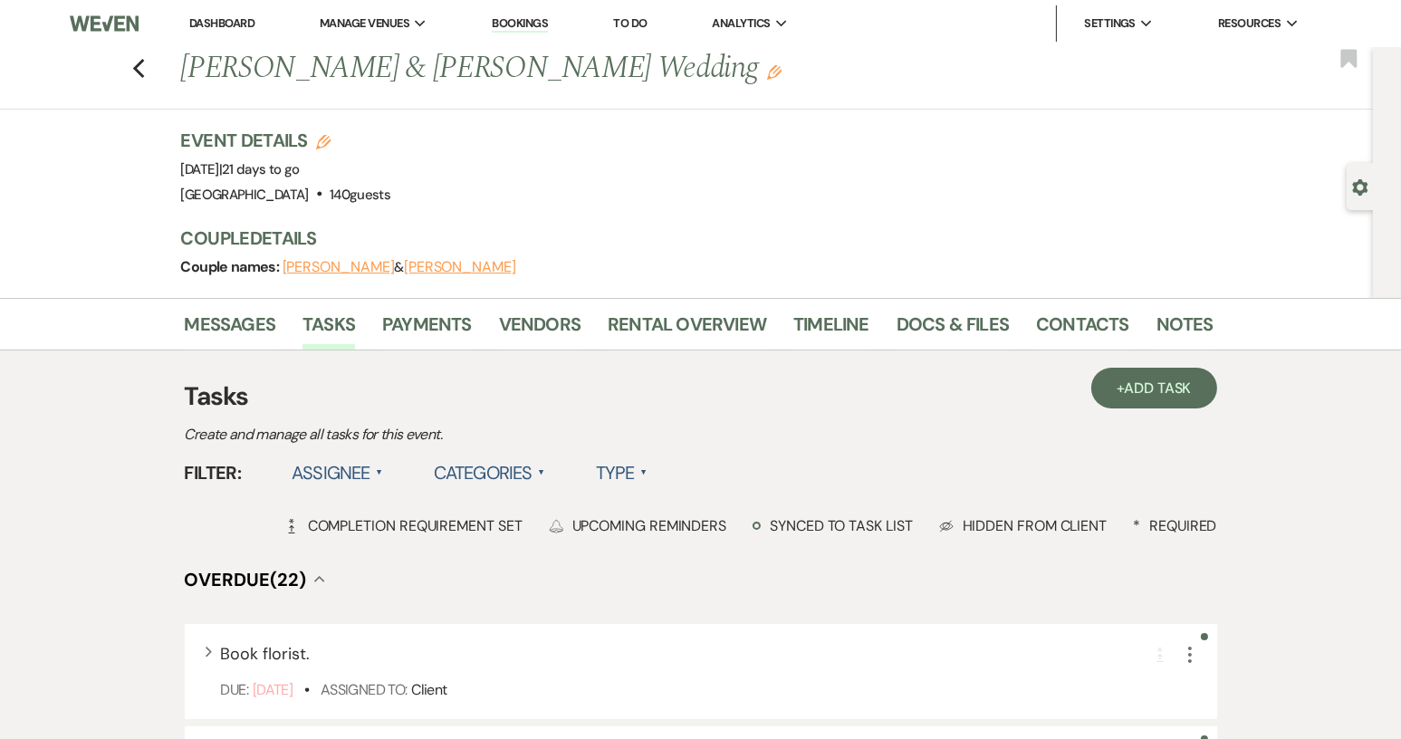
click at [380, 327] on li "Tasks" at bounding box center [343, 327] width 80 height 43
click at [388, 329] on link "Payments" at bounding box center [427, 330] width 90 height 40
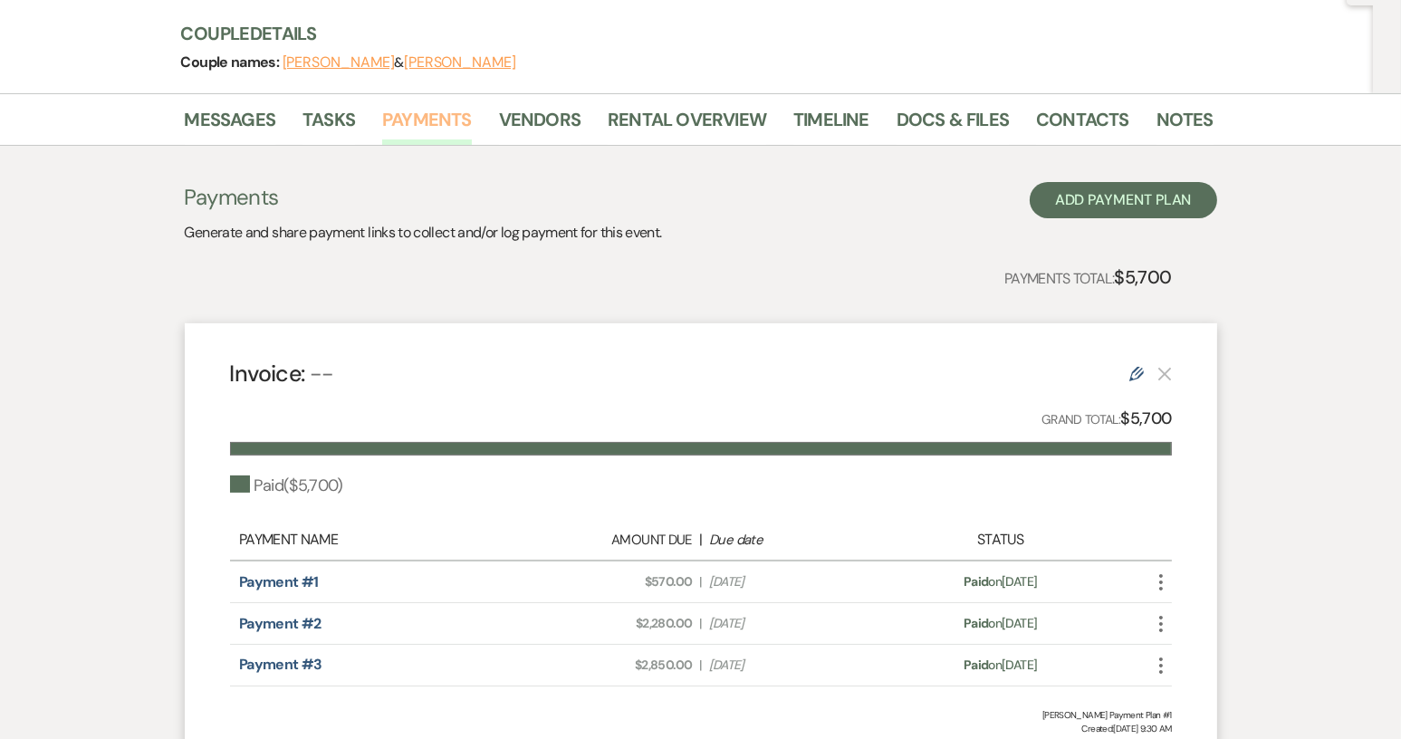
scroll to position [272, 0]
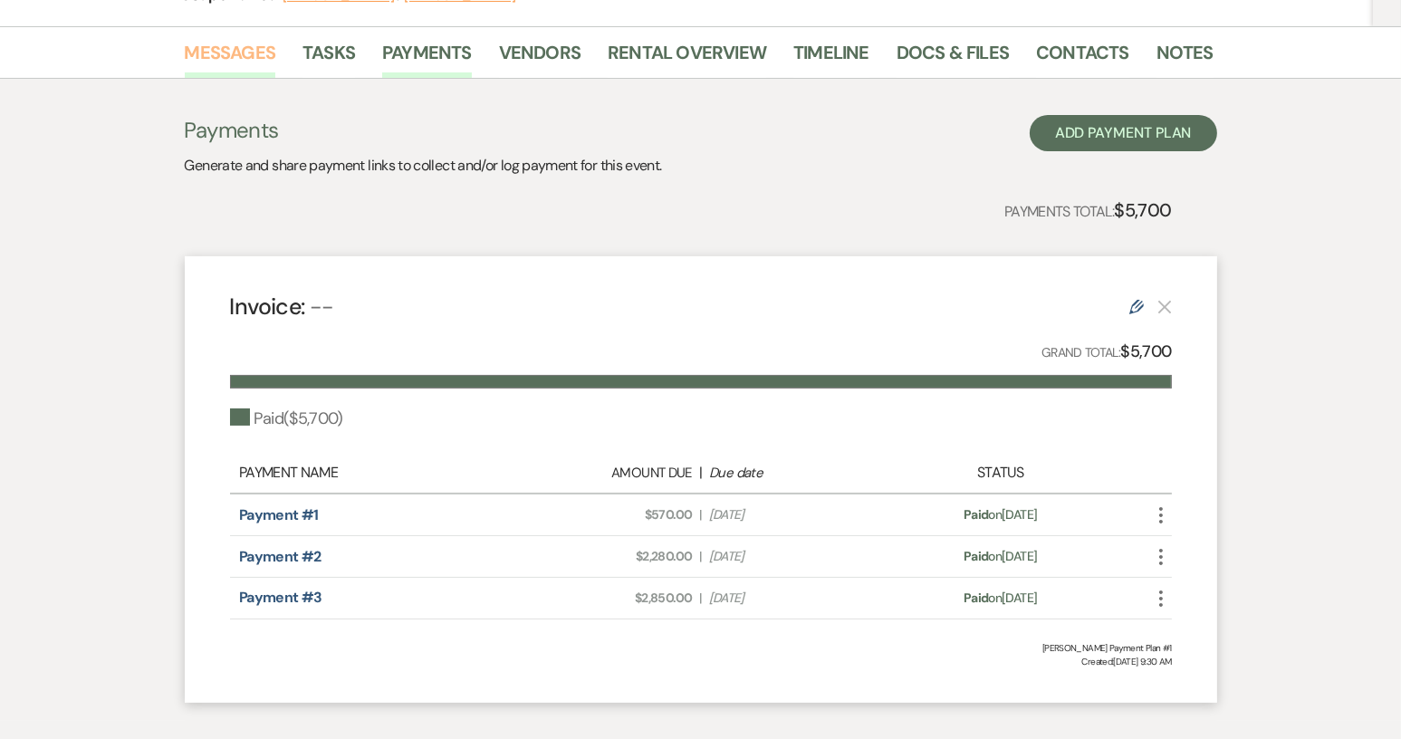
click at [262, 56] on link "Messages" at bounding box center [231, 58] width 92 height 40
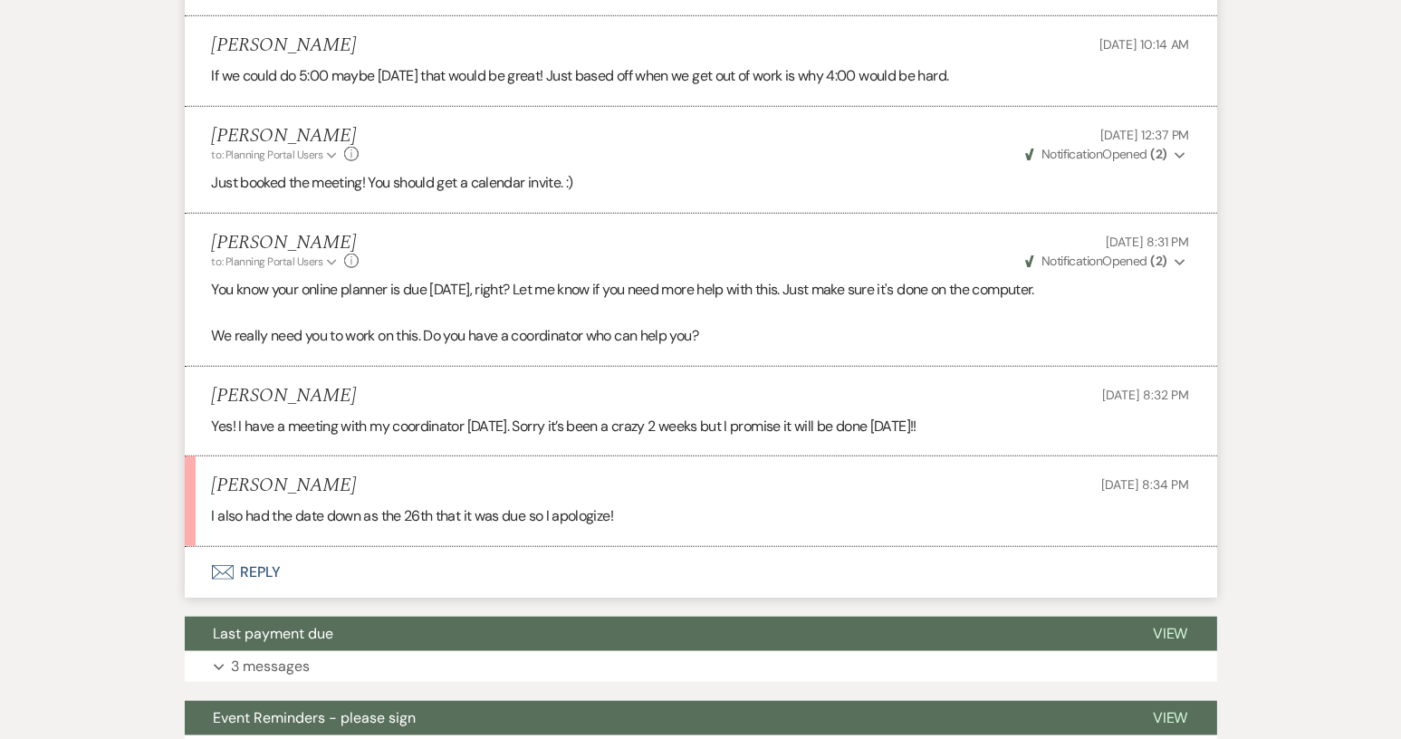
scroll to position [1993, 0]
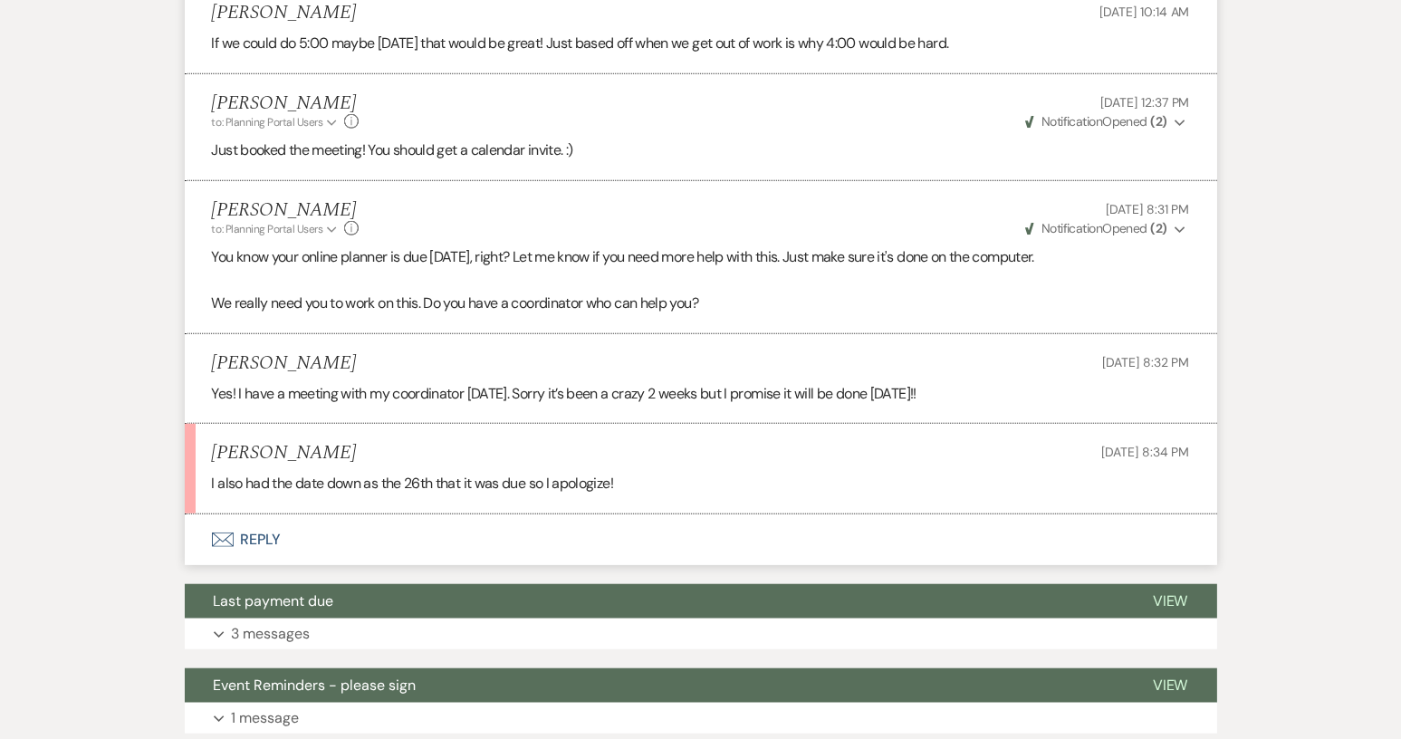
click at [256, 562] on button "Envelope Reply" at bounding box center [701, 540] width 1033 height 51
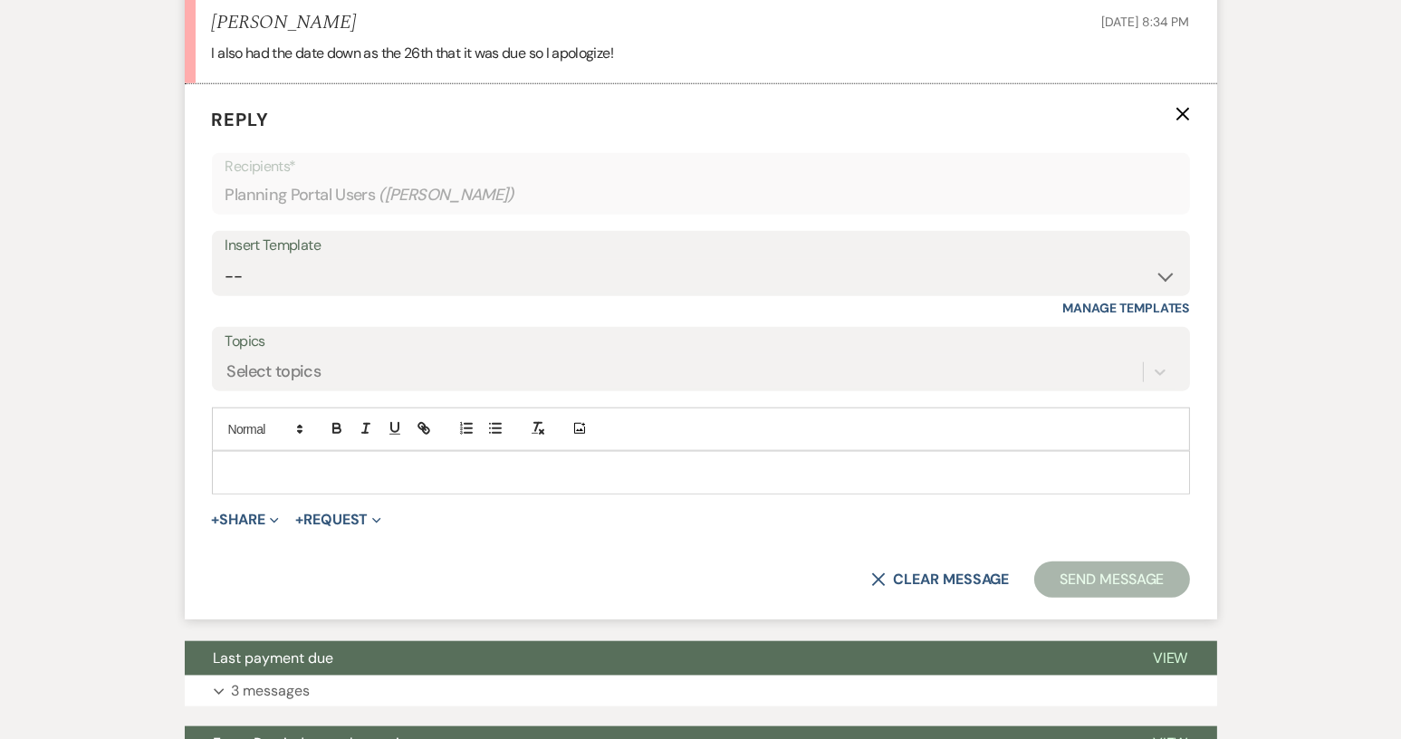
scroll to position [2426, 0]
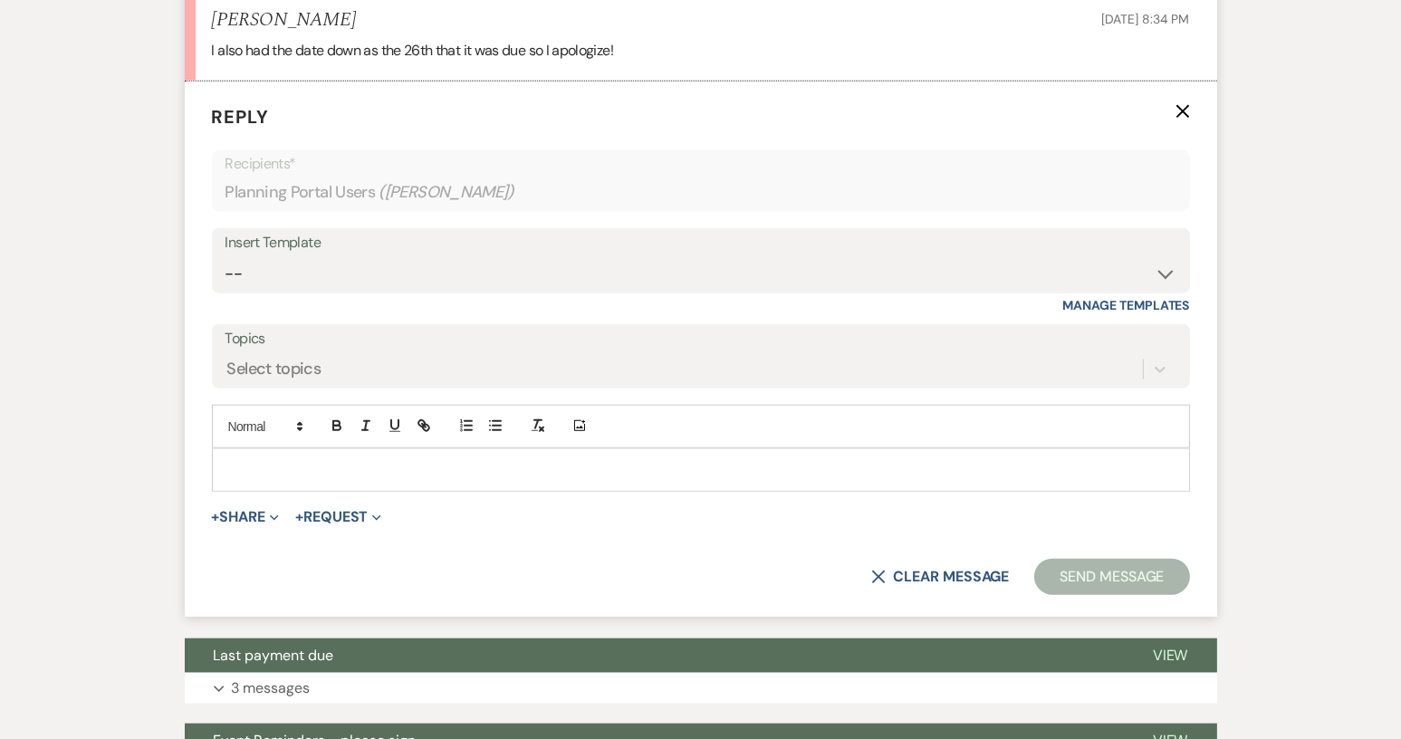
click at [241, 480] on p at bounding box center [700, 470] width 949 height 20
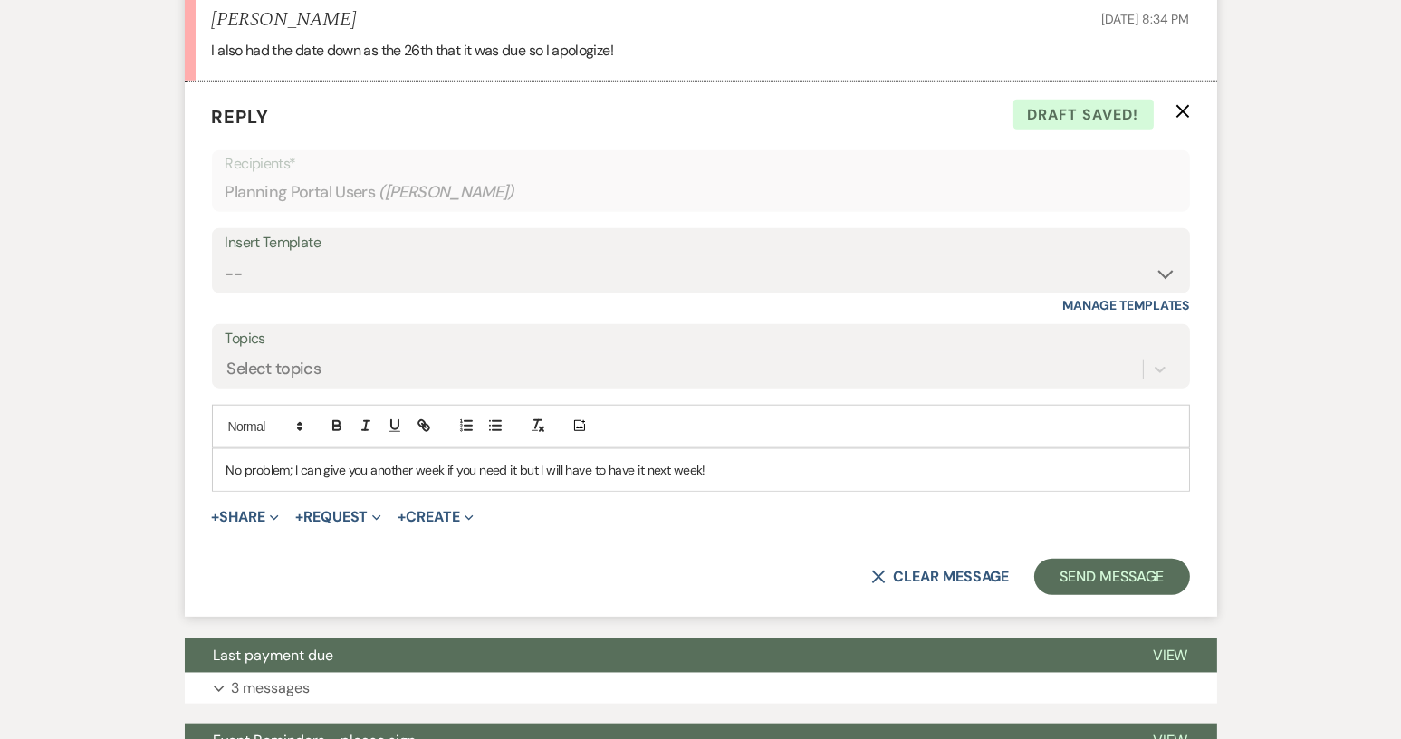
click at [513, 480] on p "No problem; I can give you another week if you need it but I will have to have …" at bounding box center [700, 470] width 949 height 20
click at [1089, 595] on button "Send Message" at bounding box center [1112, 577] width 155 height 36
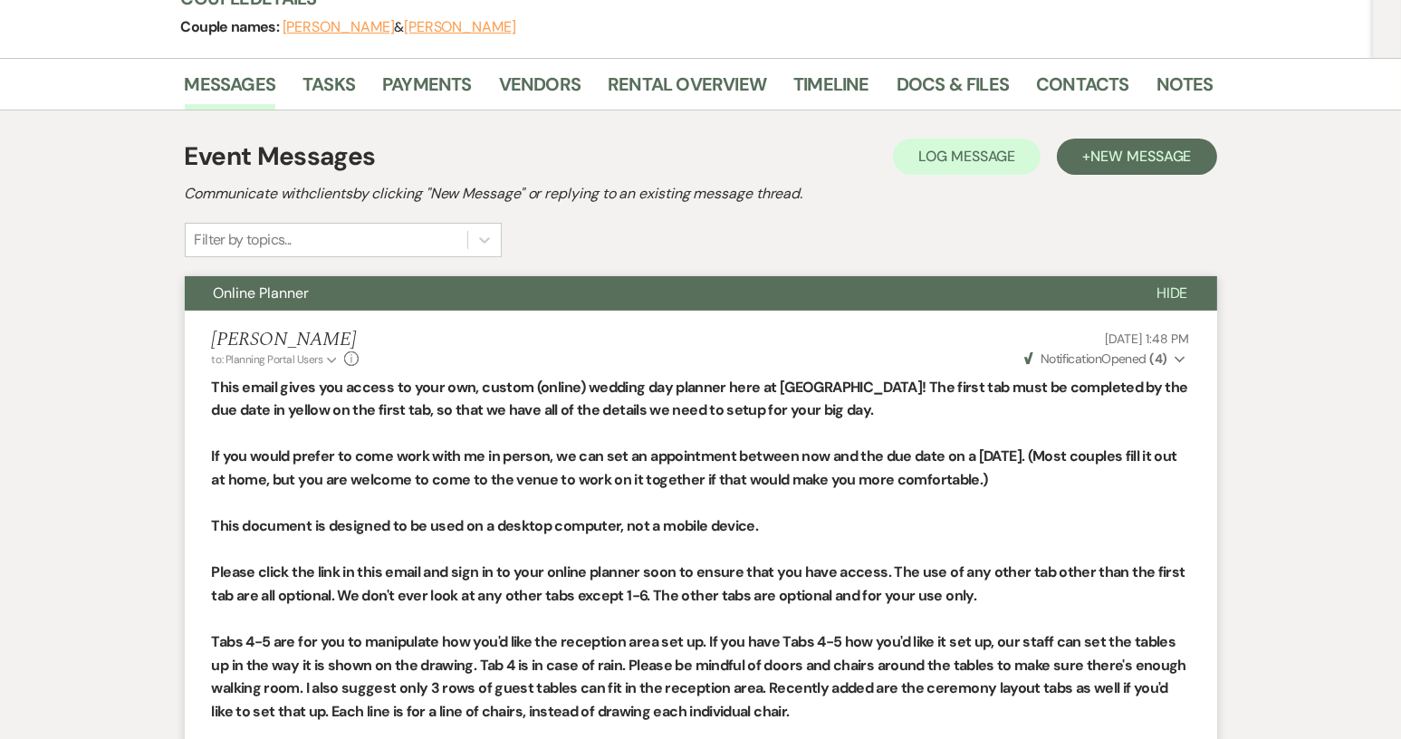
scroll to position [161, 0]
